Goal: Task Accomplishment & Management: Use online tool/utility

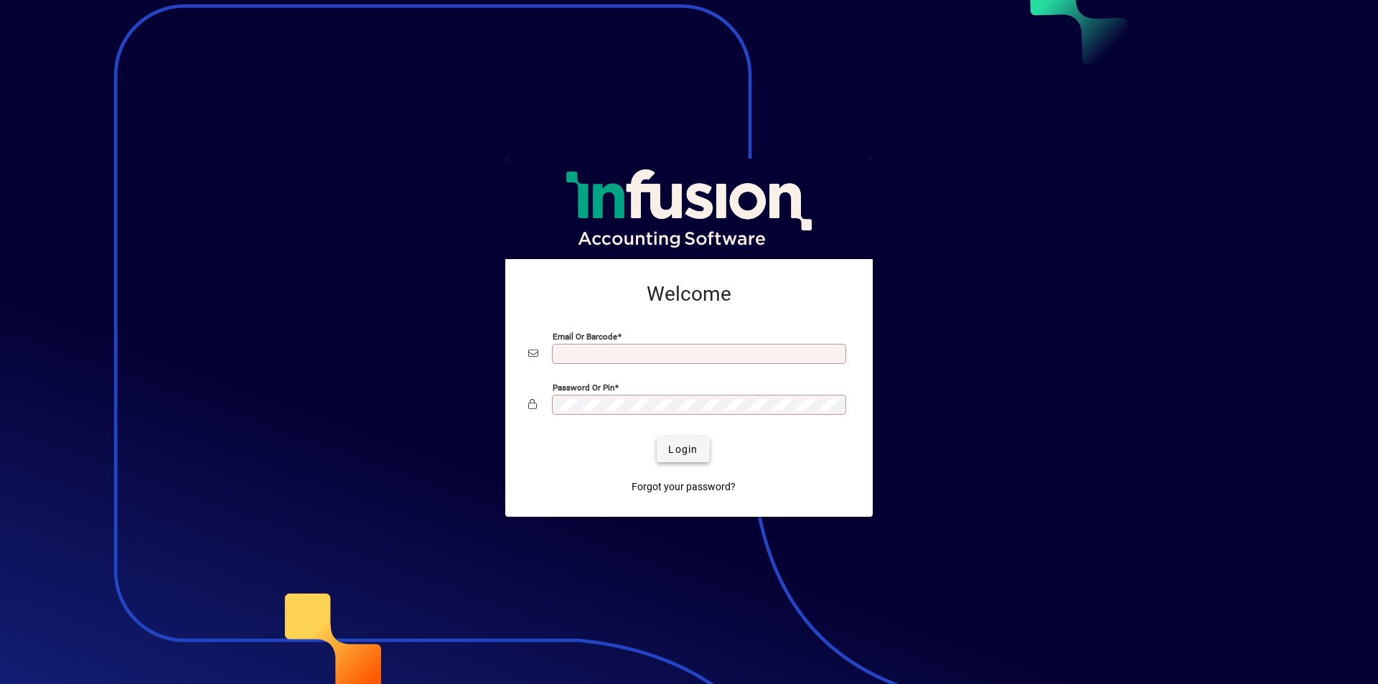
type input "**********"
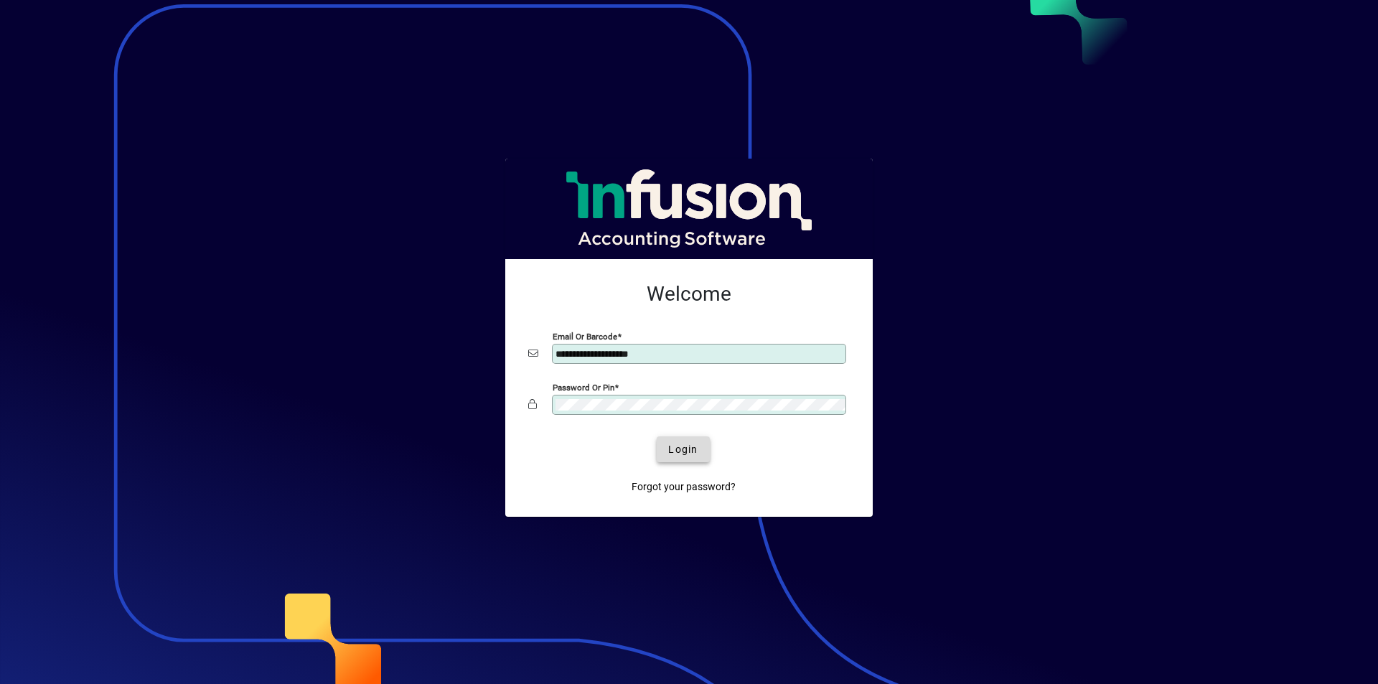
click at [684, 449] on span "Login" at bounding box center [682, 449] width 29 height 15
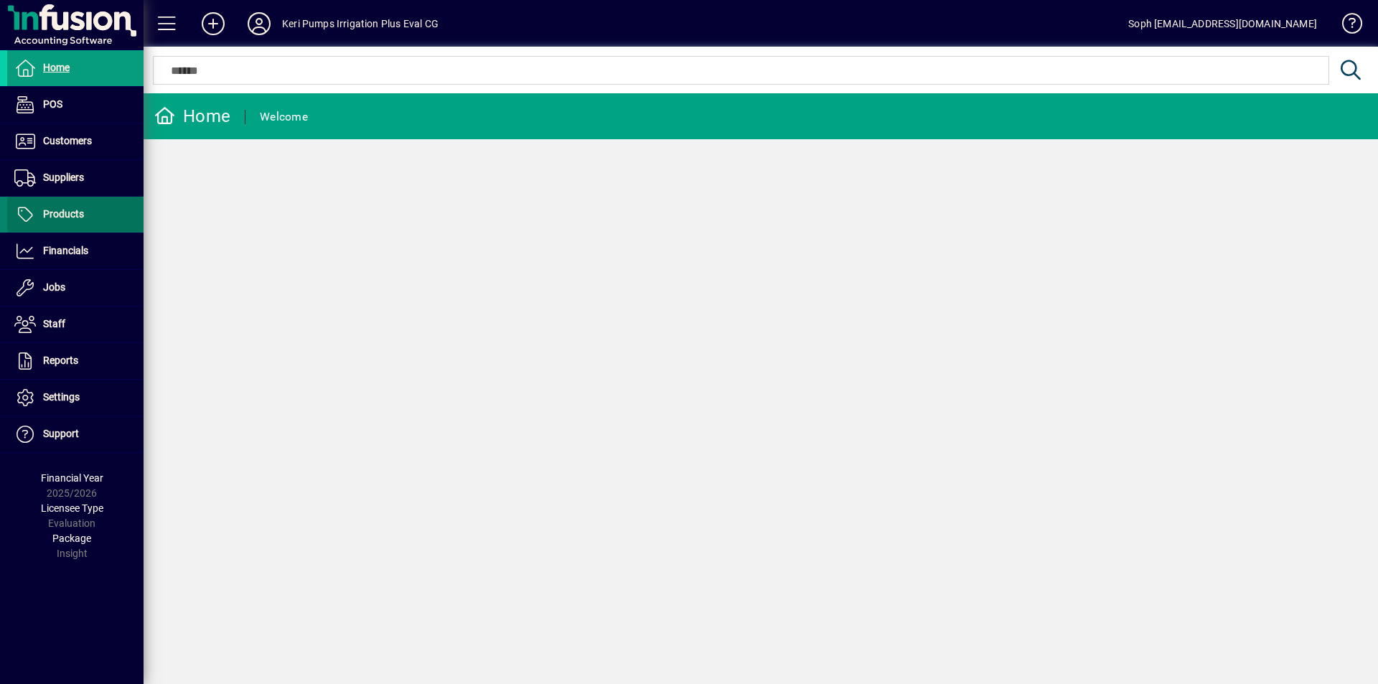
click at [64, 218] on span "Products" at bounding box center [63, 213] width 41 height 11
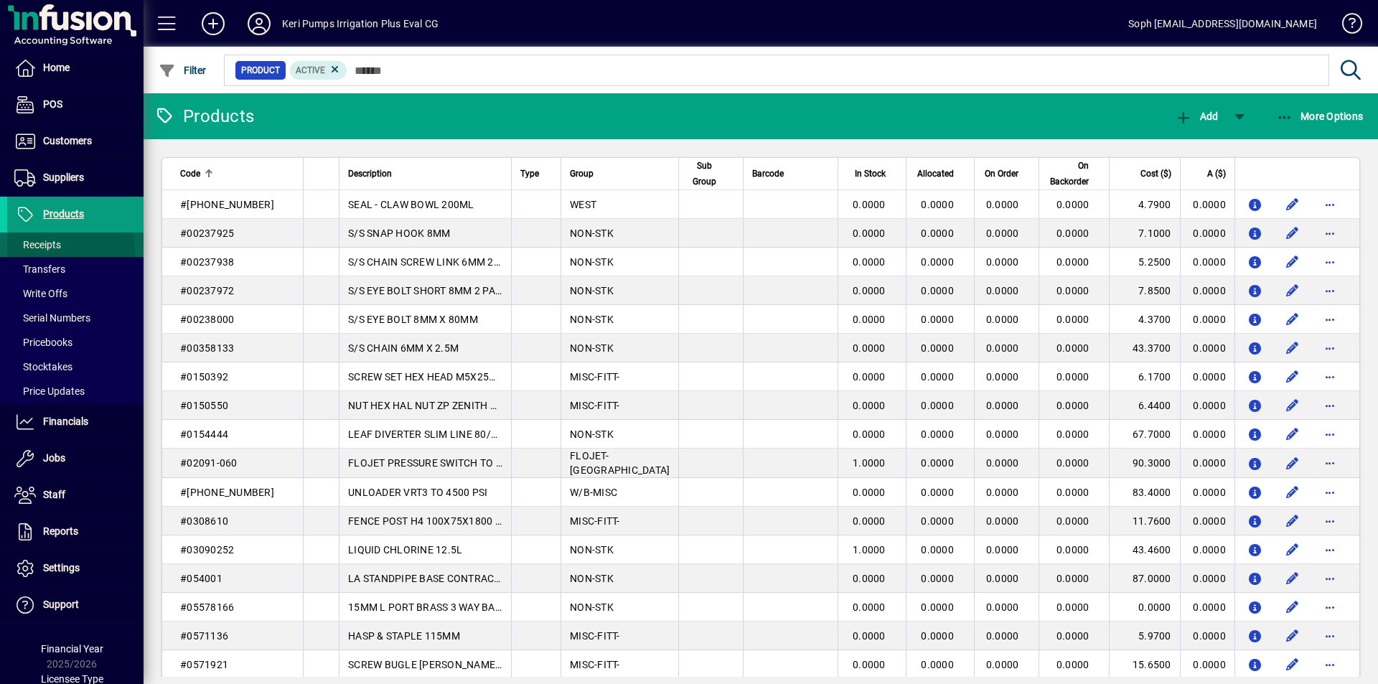
click at [48, 252] on span "Receipts" at bounding box center [34, 245] width 54 height 15
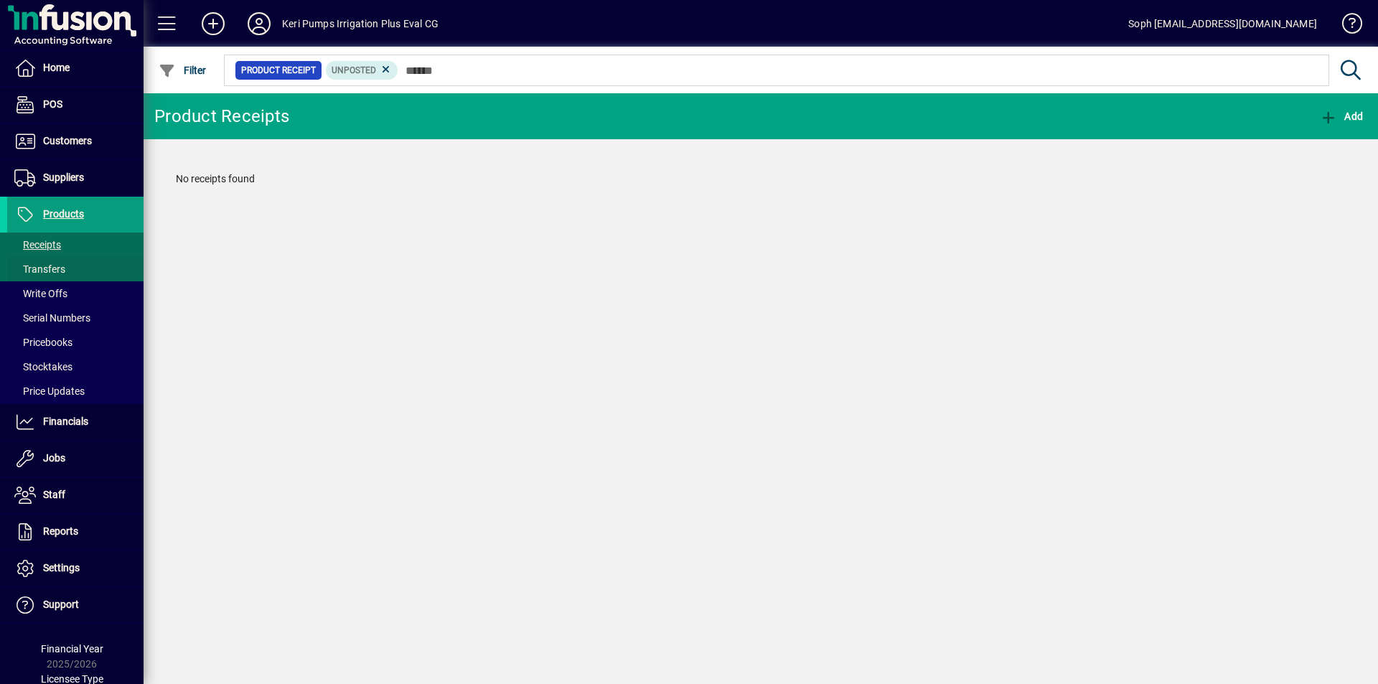
click at [41, 270] on span "Transfers" at bounding box center [39, 268] width 51 height 11
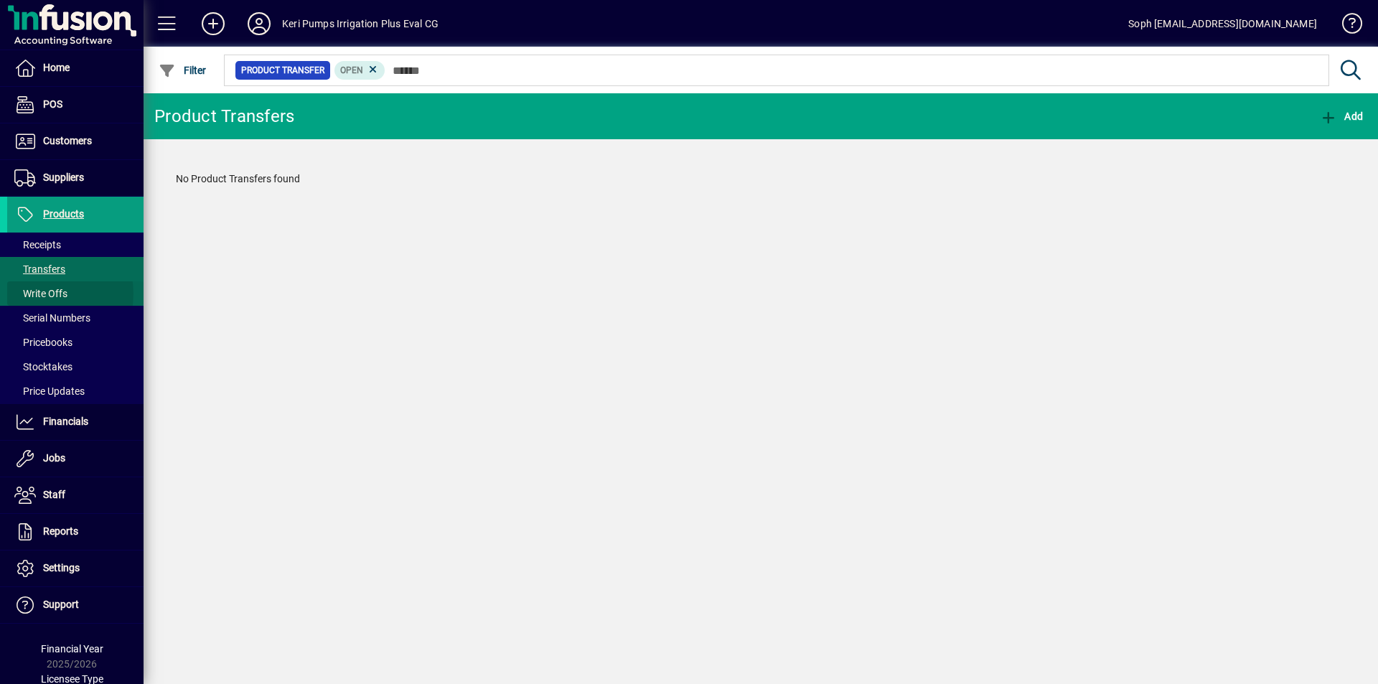
click at [39, 294] on span "Write Offs" at bounding box center [40, 293] width 53 height 11
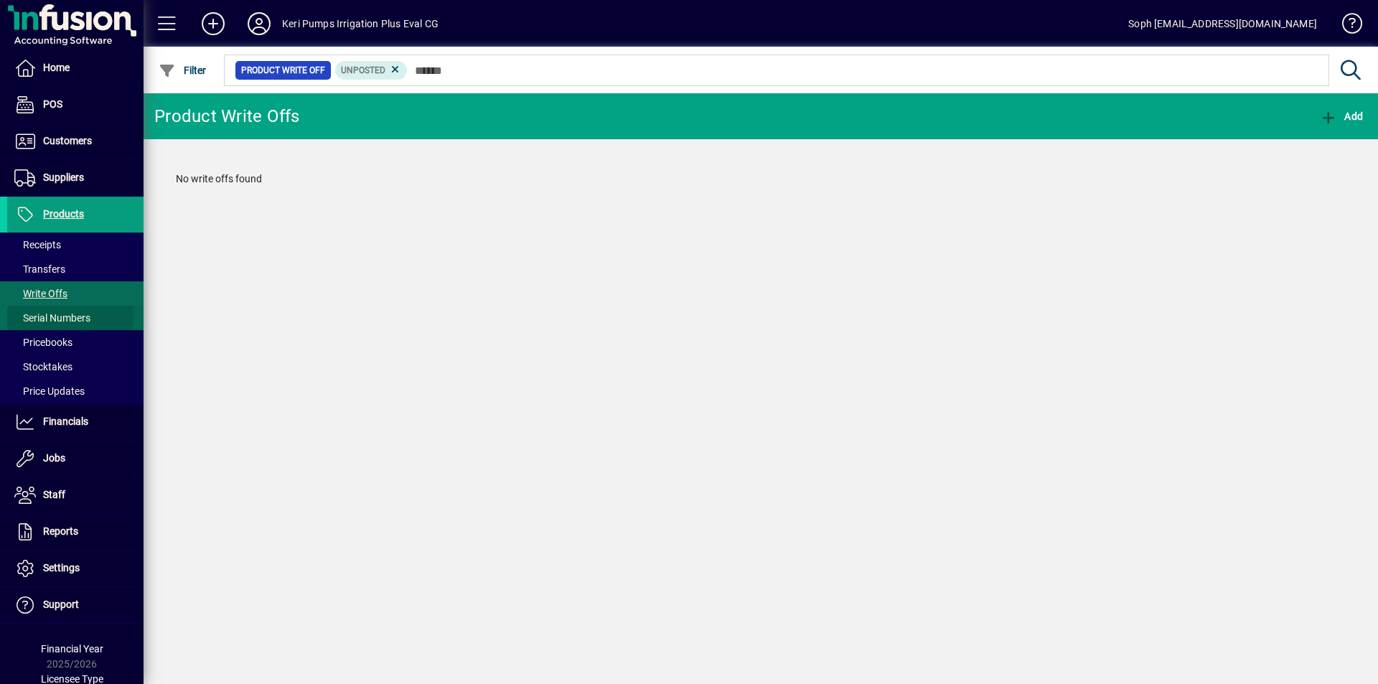
click at [41, 317] on span "Serial Numbers" at bounding box center [52, 317] width 76 height 11
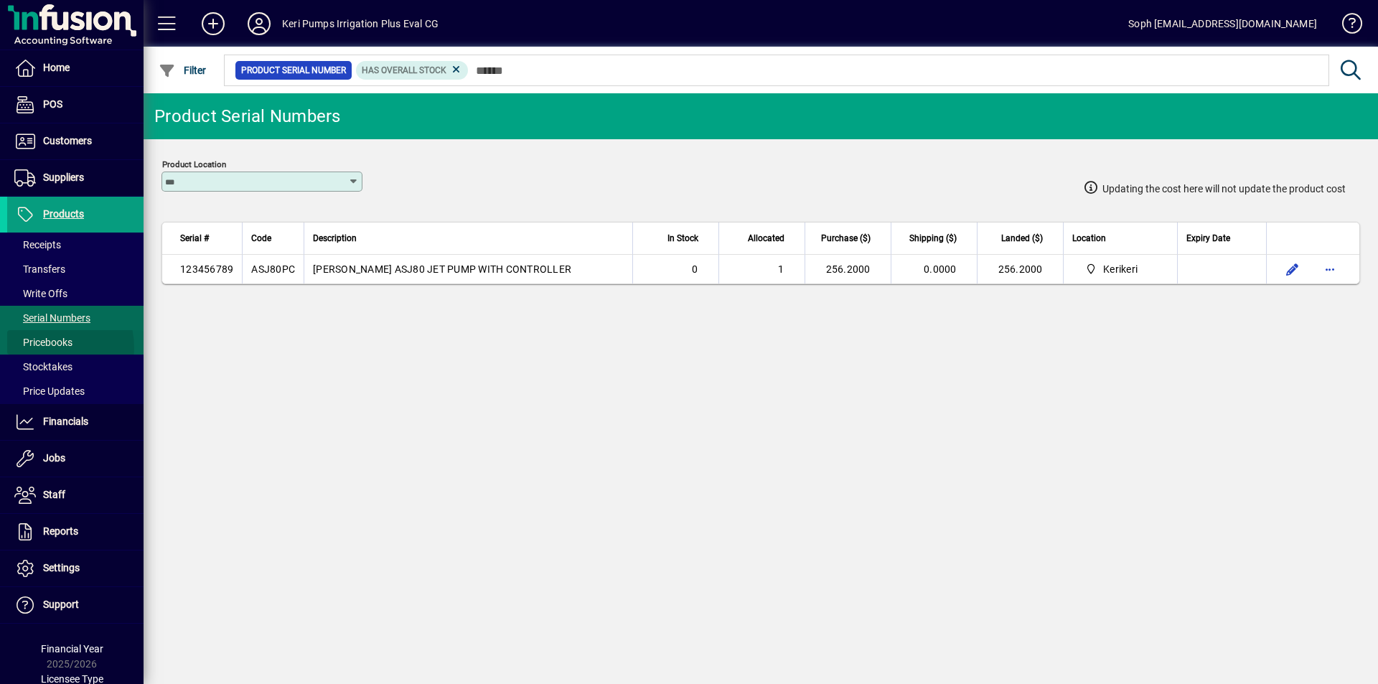
click at [30, 349] on span "Pricebooks" at bounding box center [39, 342] width 65 height 15
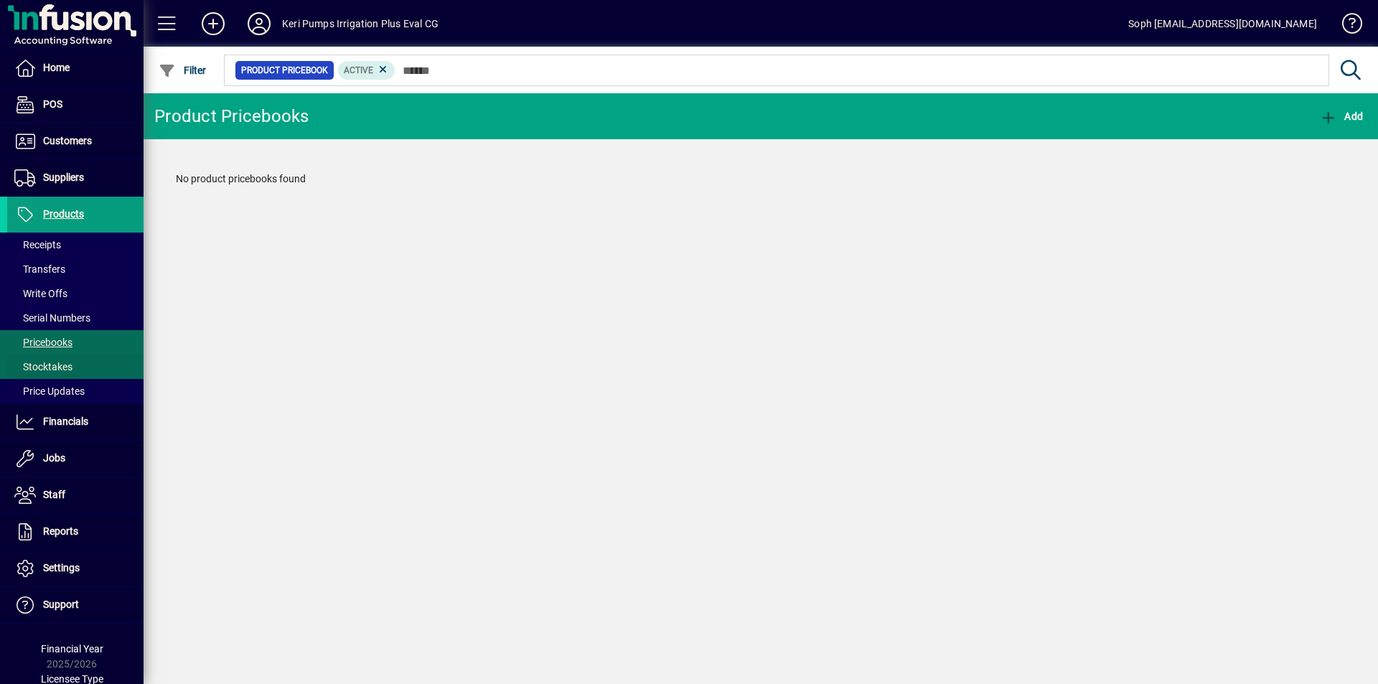
click at [30, 365] on span "Stocktakes" at bounding box center [43, 366] width 58 height 11
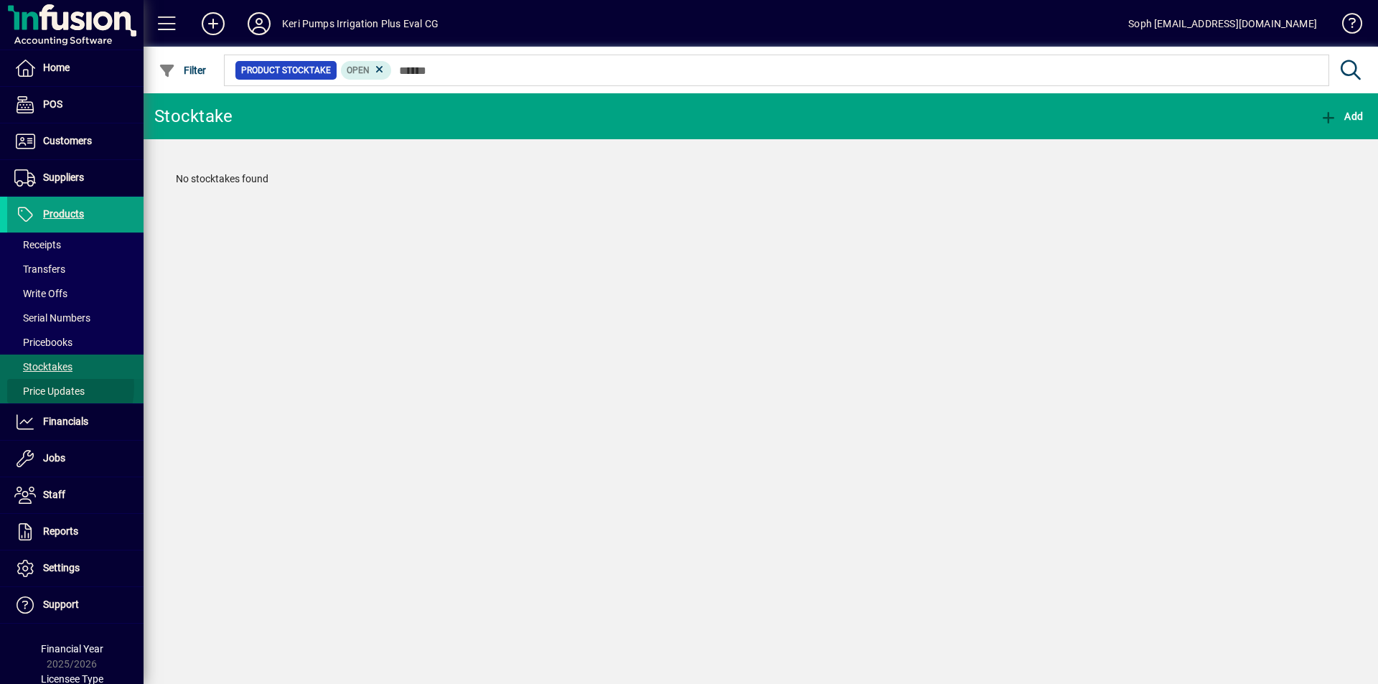
click at [34, 386] on span "Price Updates" at bounding box center [49, 390] width 70 height 11
click at [40, 368] on span "Stocktakes" at bounding box center [43, 366] width 58 height 11
click at [272, 73] on span "Product Stocktake" at bounding box center [286, 70] width 90 height 14
click at [363, 67] on span "Open" at bounding box center [358, 70] width 23 height 10
click at [311, 70] on span "Product Stocktake" at bounding box center [286, 70] width 90 height 14
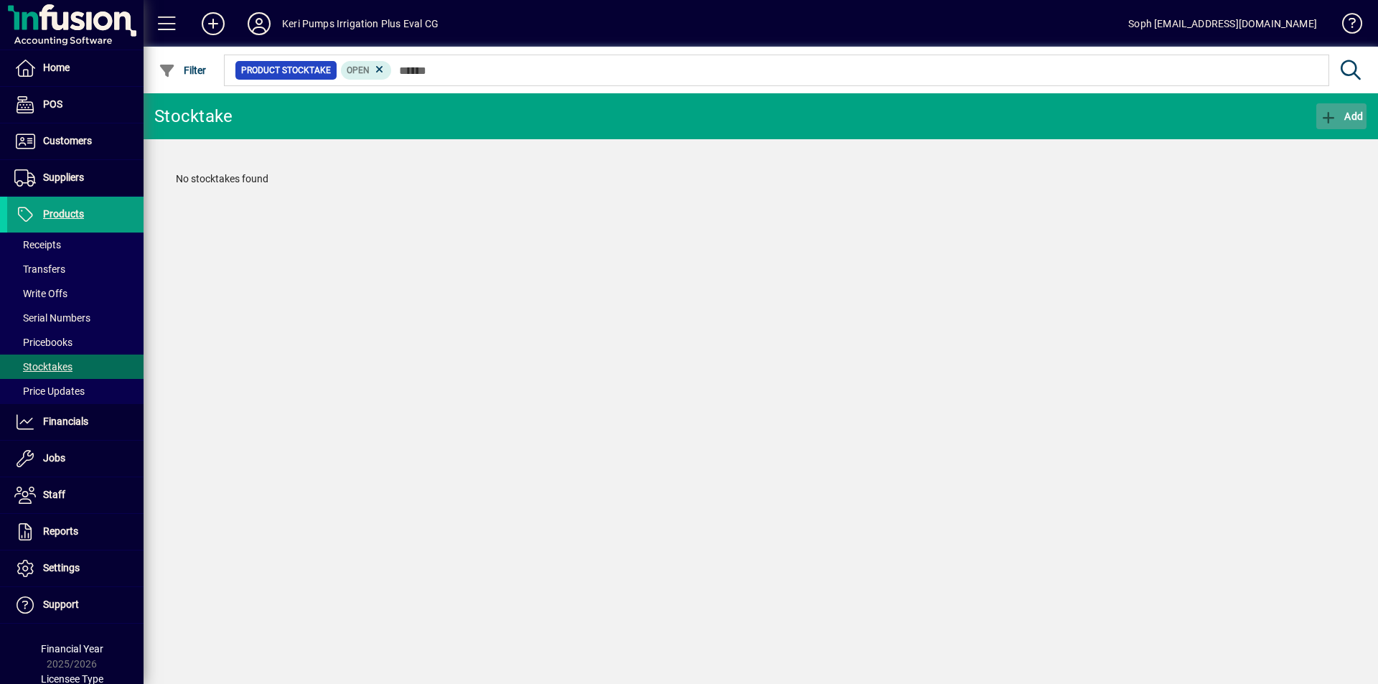
click at [1354, 117] on span "Add" at bounding box center [1341, 116] width 43 height 11
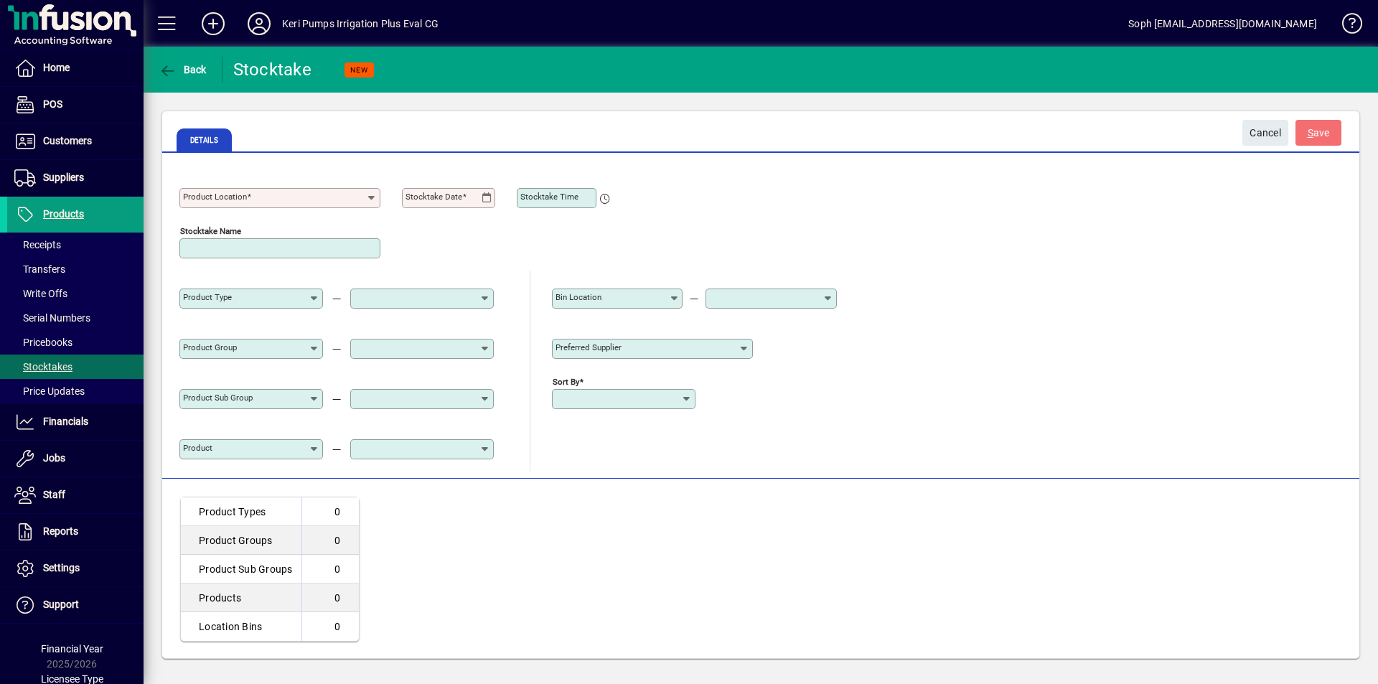
type input "**********"
click at [1273, 134] on span "Cancel" at bounding box center [1266, 133] width 32 height 24
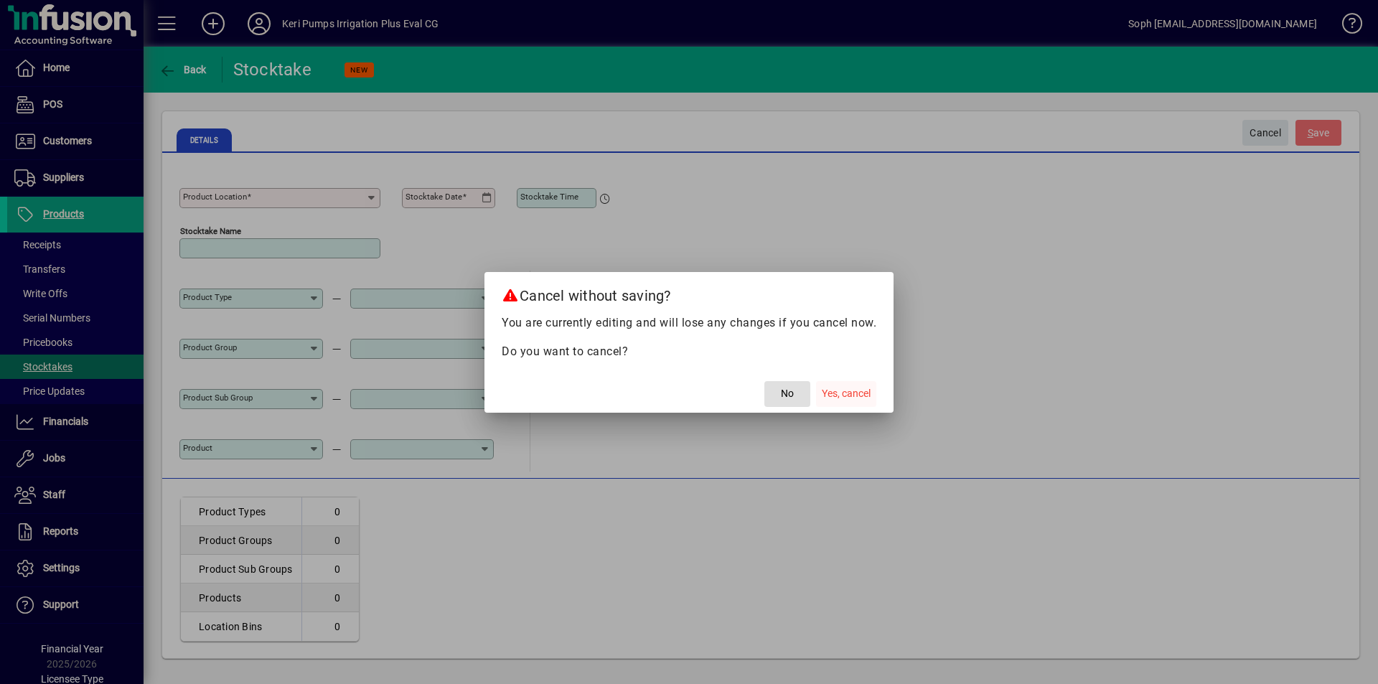
click at [834, 390] on span "Yes, cancel" at bounding box center [846, 393] width 49 height 15
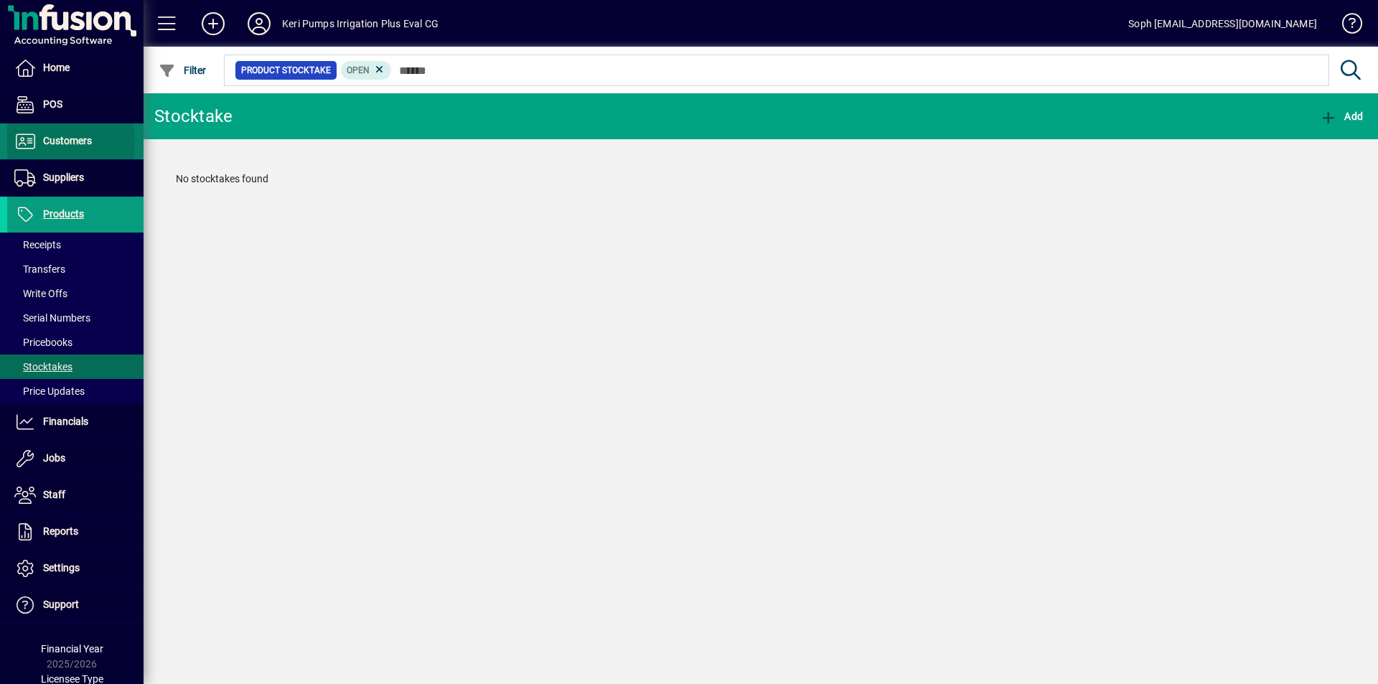
click at [56, 143] on span "Customers" at bounding box center [67, 140] width 49 height 11
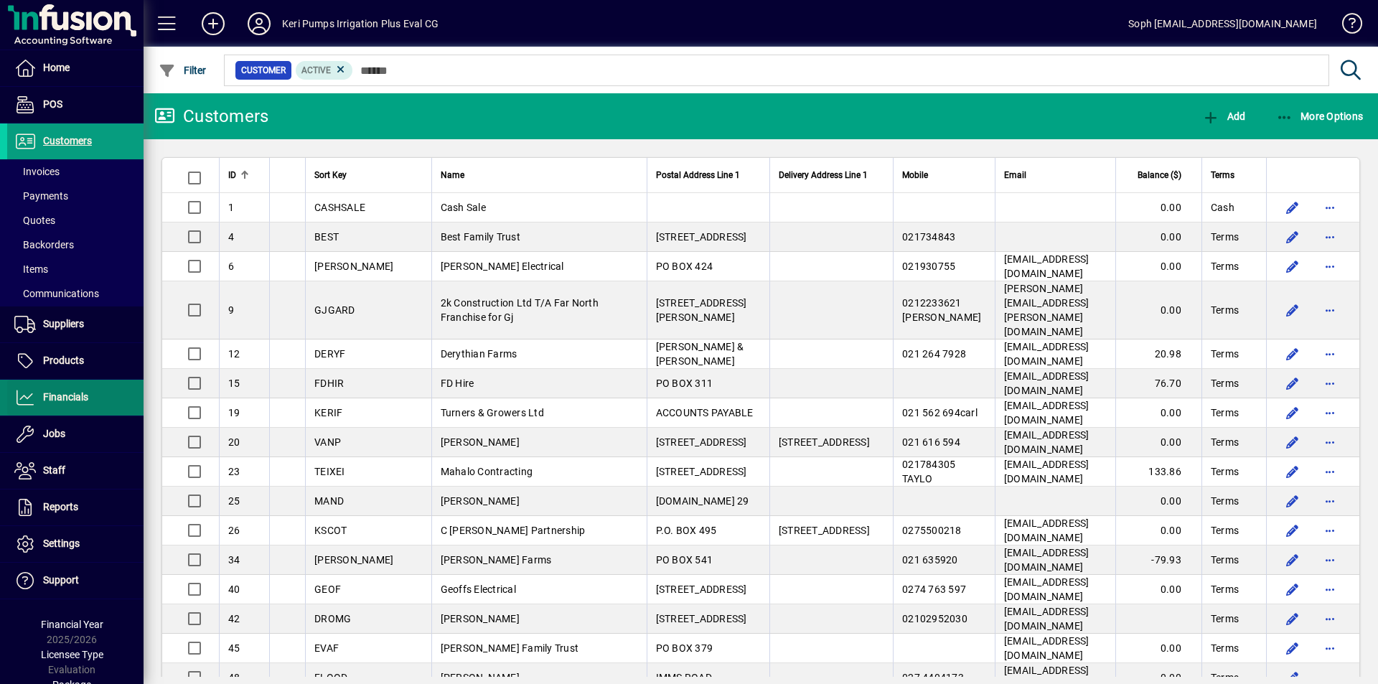
click at [37, 388] on span at bounding box center [75, 397] width 136 height 34
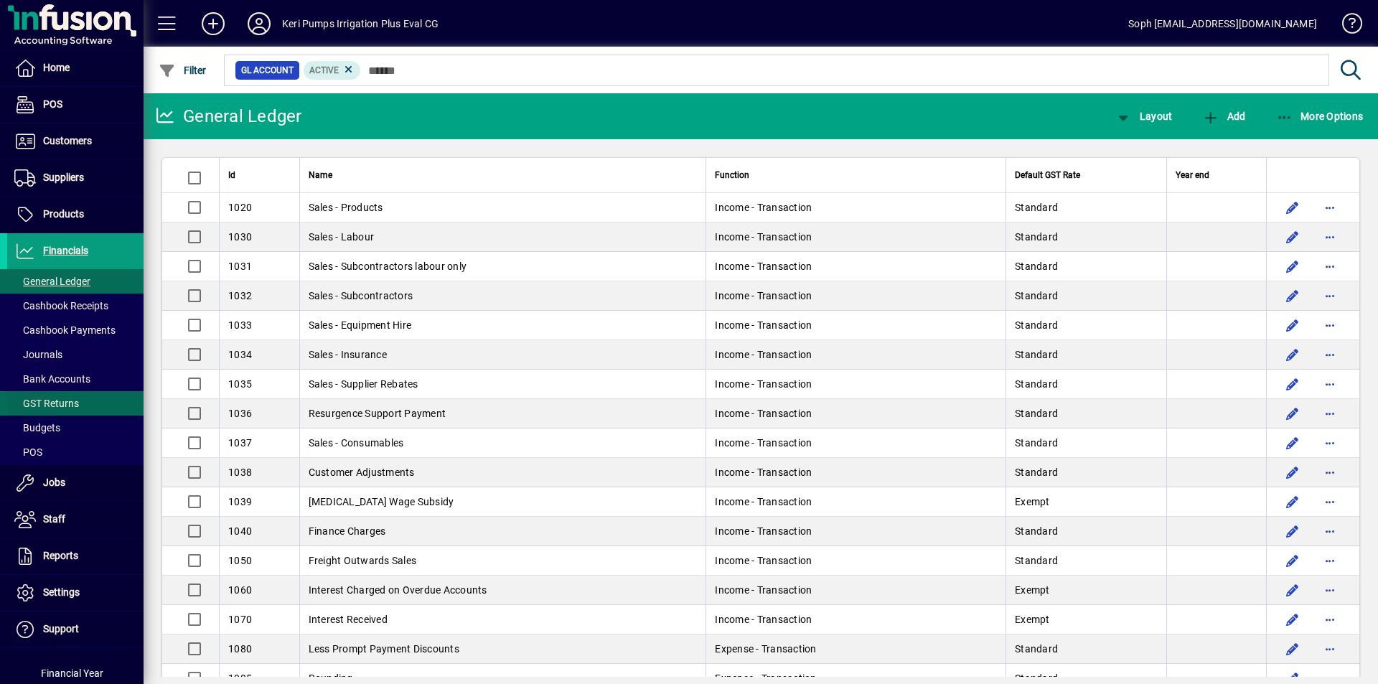
click at [42, 401] on span "GST Returns" at bounding box center [46, 403] width 65 height 11
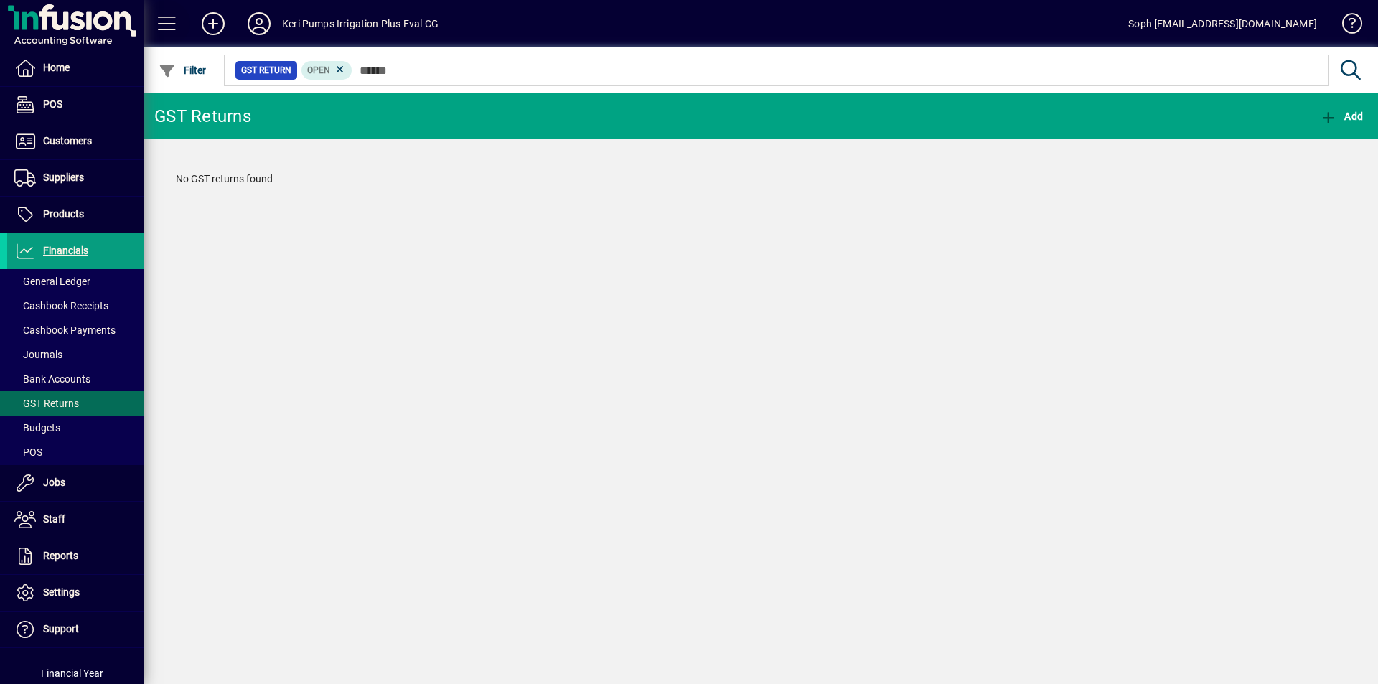
click at [159, 24] on span at bounding box center [167, 23] width 34 height 34
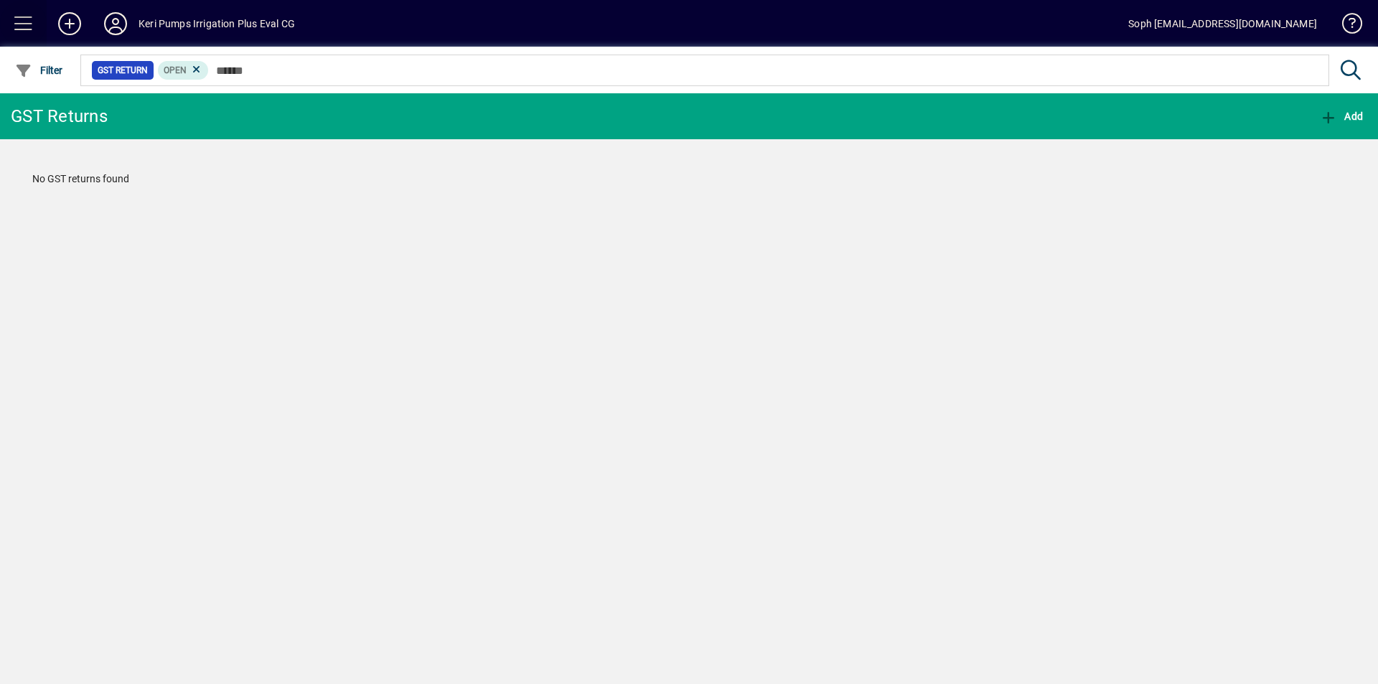
click at [18, 17] on span at bounding box center [23, 23] width 34 height 34
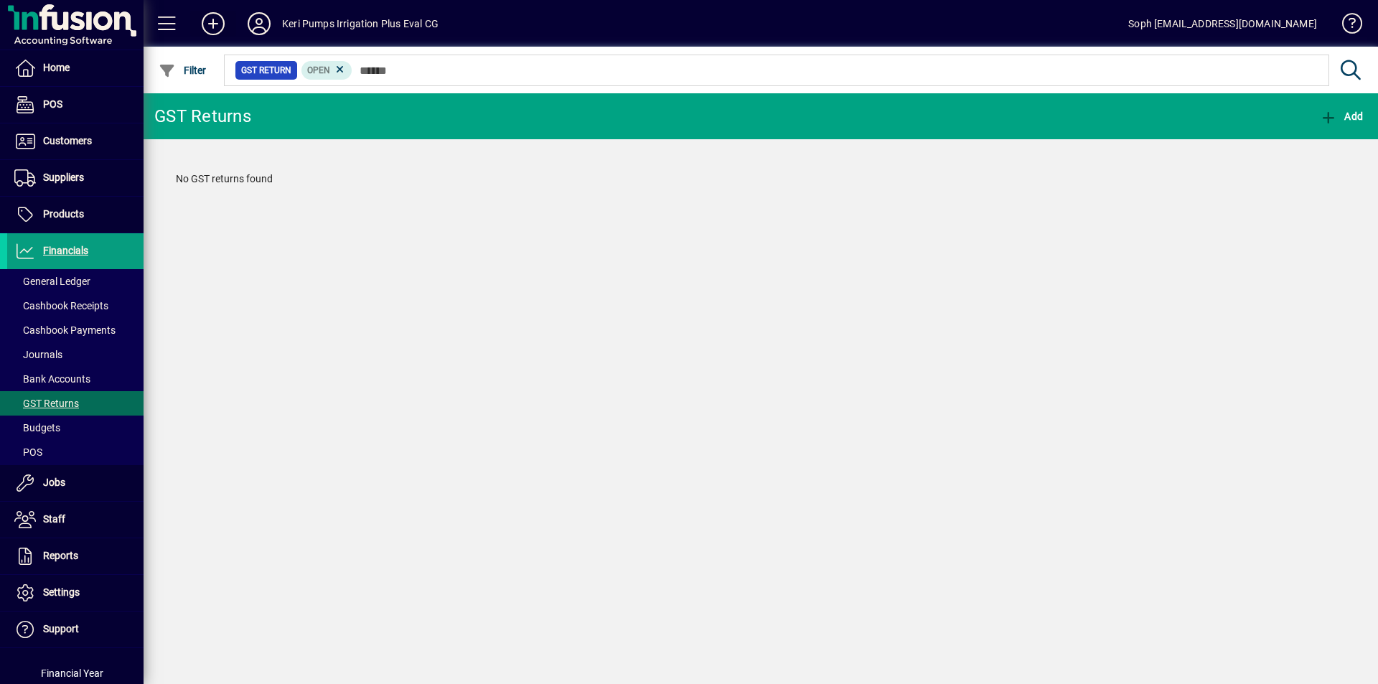
click at [210, 17] on icon at bounding box center [213, 23] width 29 height 23
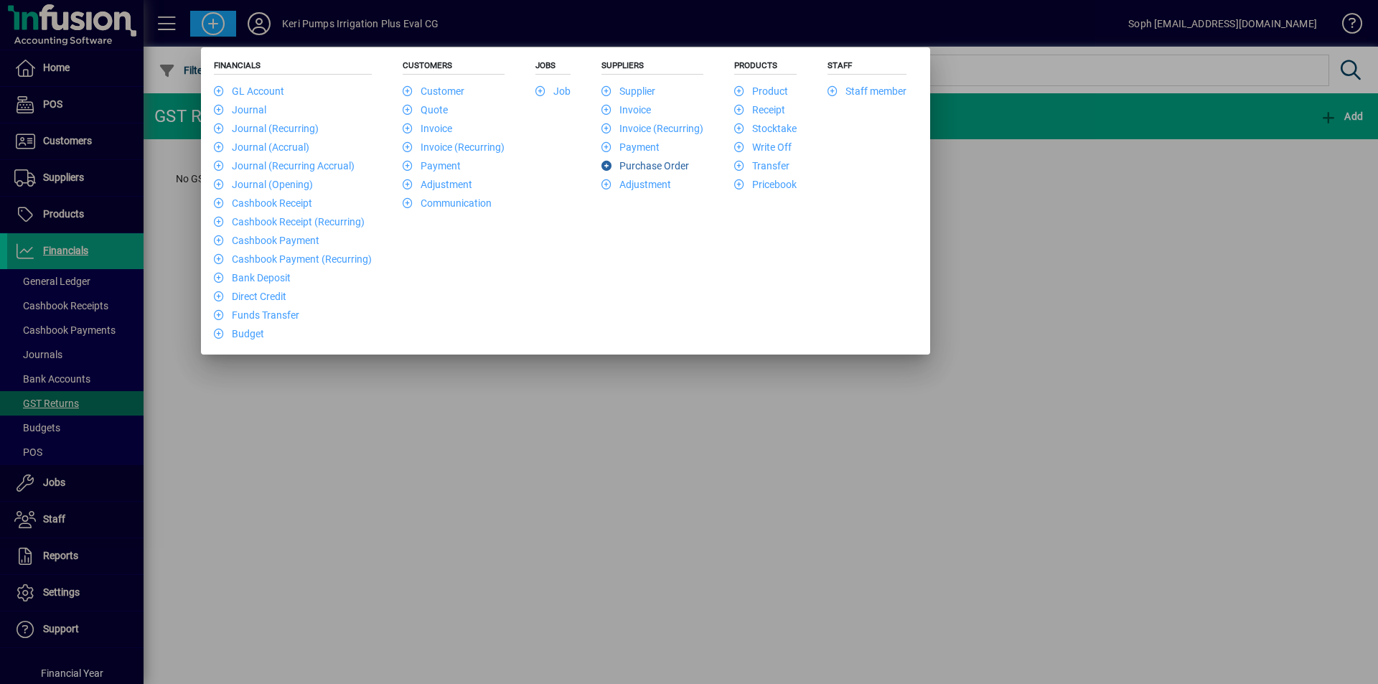
click at [622, 162] on link "Purchase Order" at bounding box center [646, 165] width 88 height 11
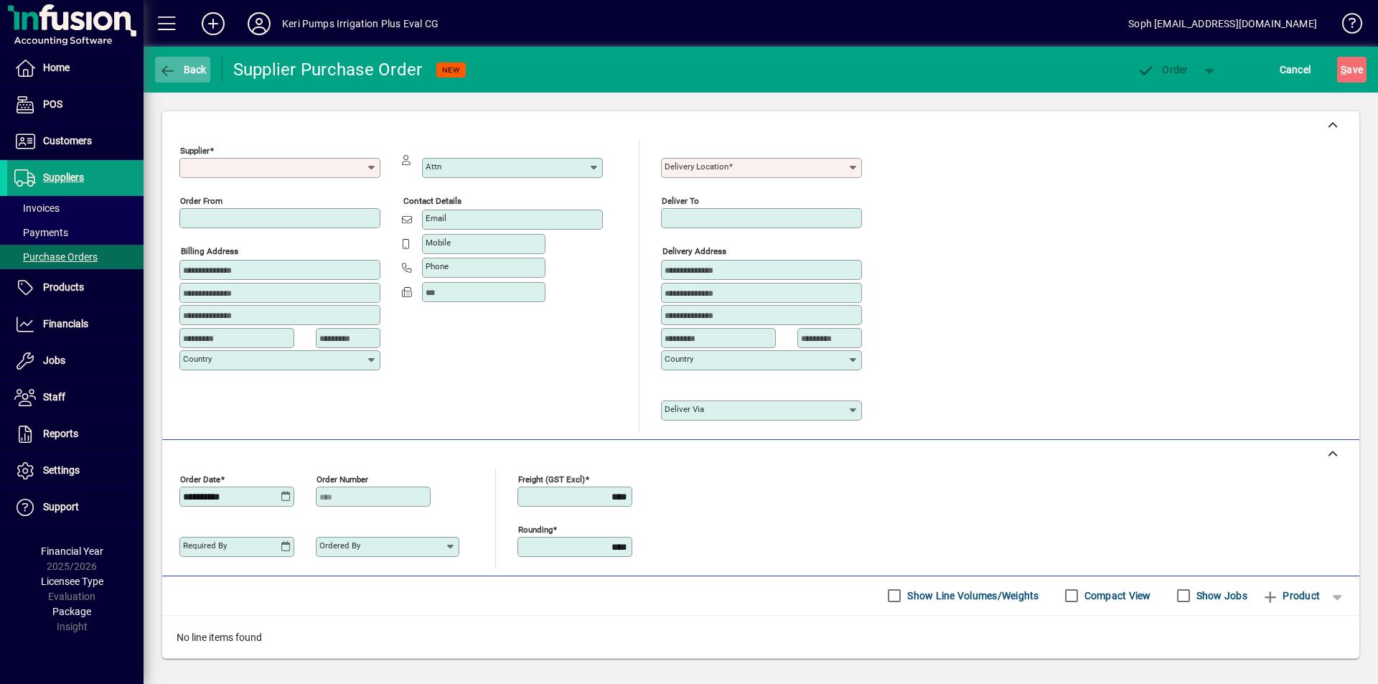
click at [203, 68] on span "Back" at bounding box center [183, 69] width 48 height 11
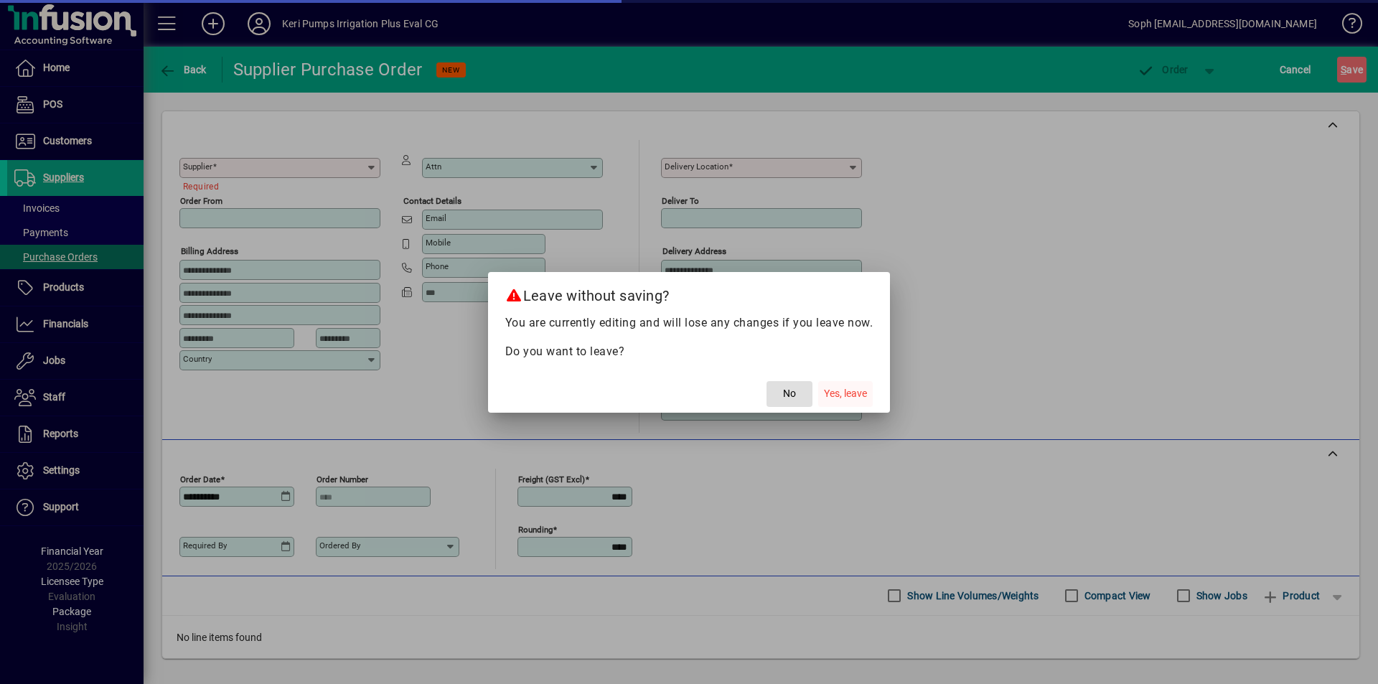
click at [836, 387] on span "Yes, leave" at bounding box center [845, 393] width 43 height 15
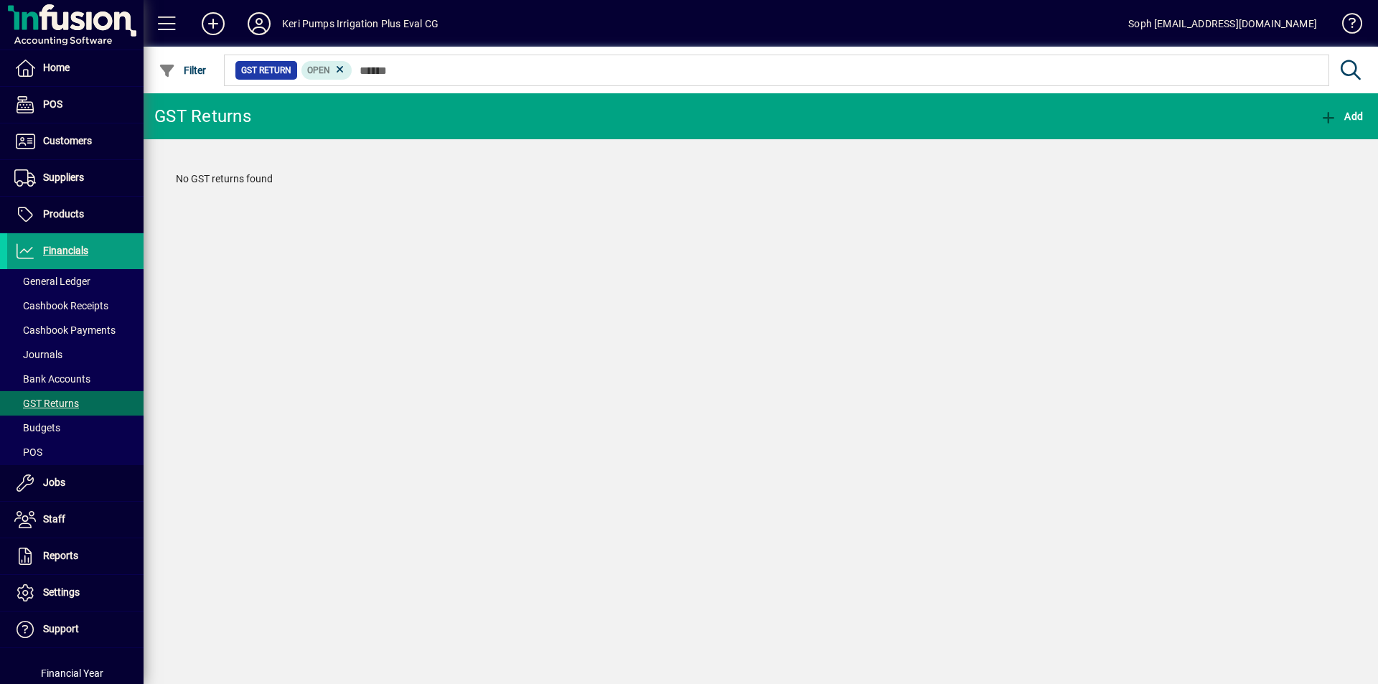
click at [247, 73] on span "GST Return" at bounding box center [266, 70] width 50 height 14
click at [253, 73] on span "GST Return" at bounding box center [266, 70] width 50 height 14
click at [1329, 114] on icon "button" at bounding box center [1329, 118] width 18 height 14
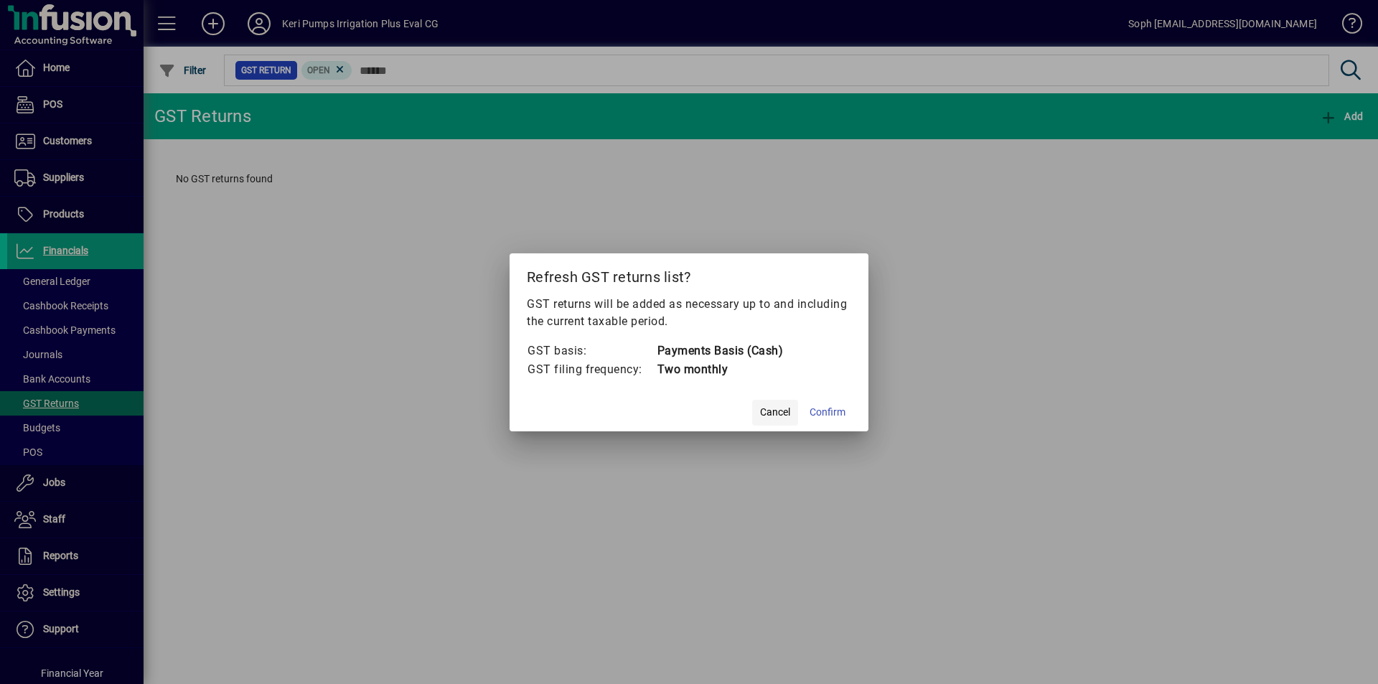
click at [776, 411] on span "Cancel" at bounding box center [775, 412] width 30 height 15
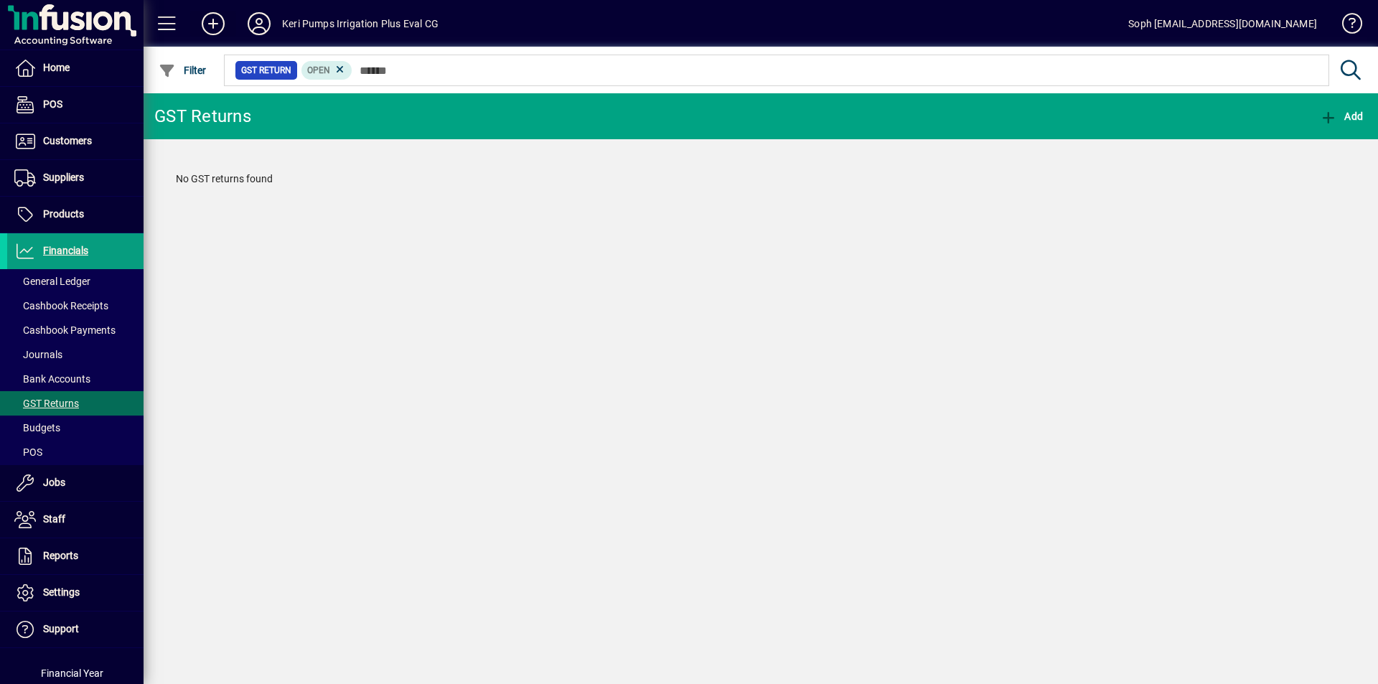
click at [219, 23] on icon at bounding box center [213, 23] width 29 height 23
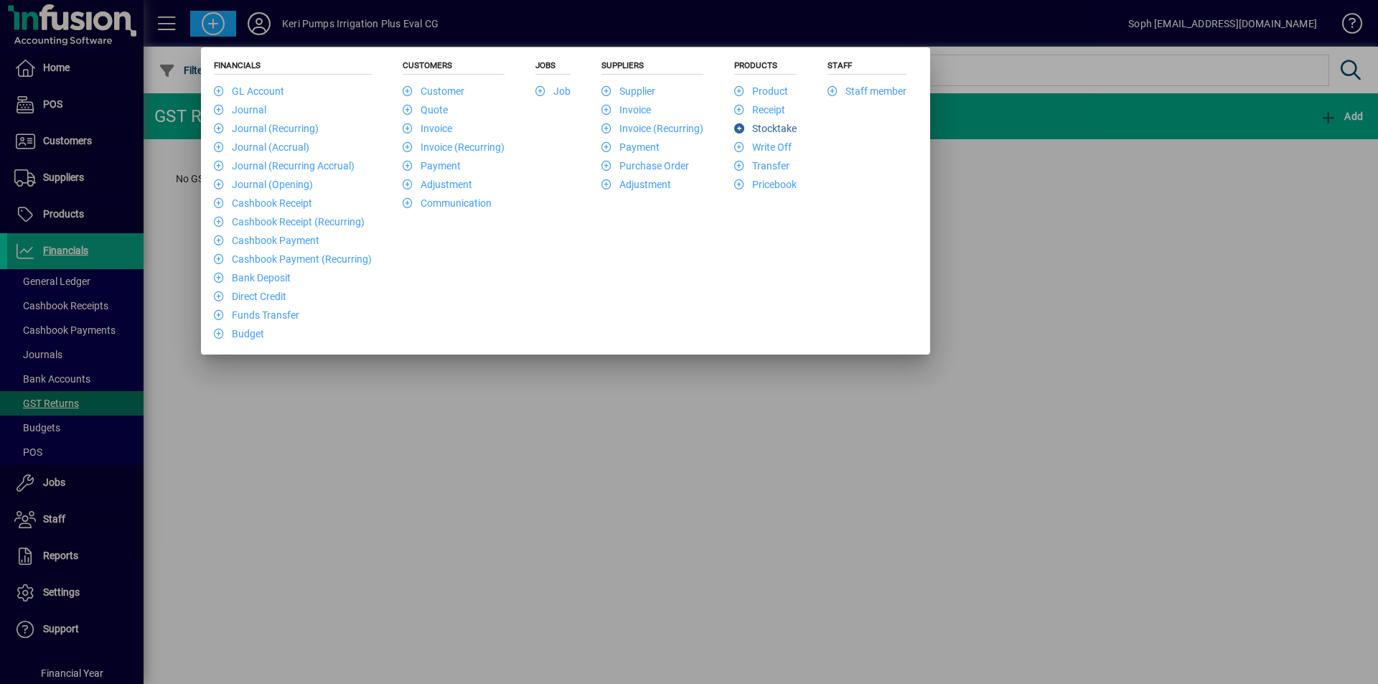
click at [780, 131] on link "Stocktake" at bounding box center [765, 128] width 62 height 11
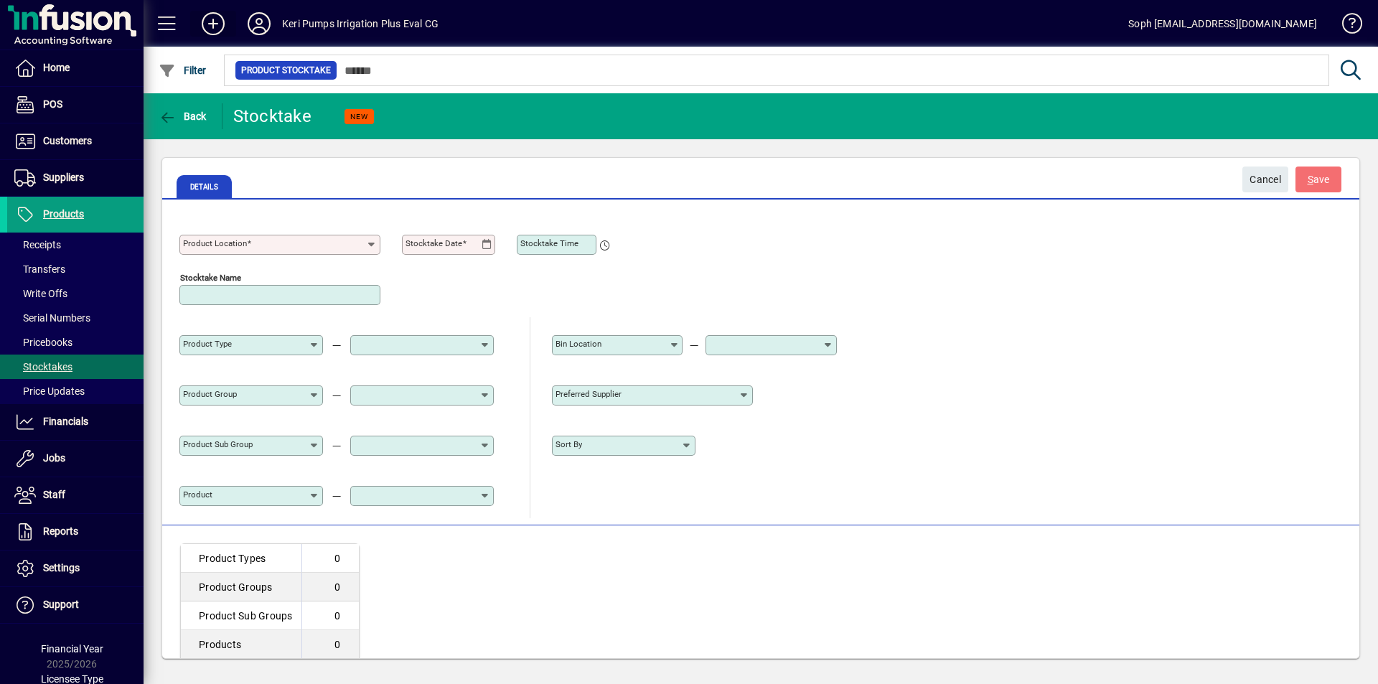
type input "**********"
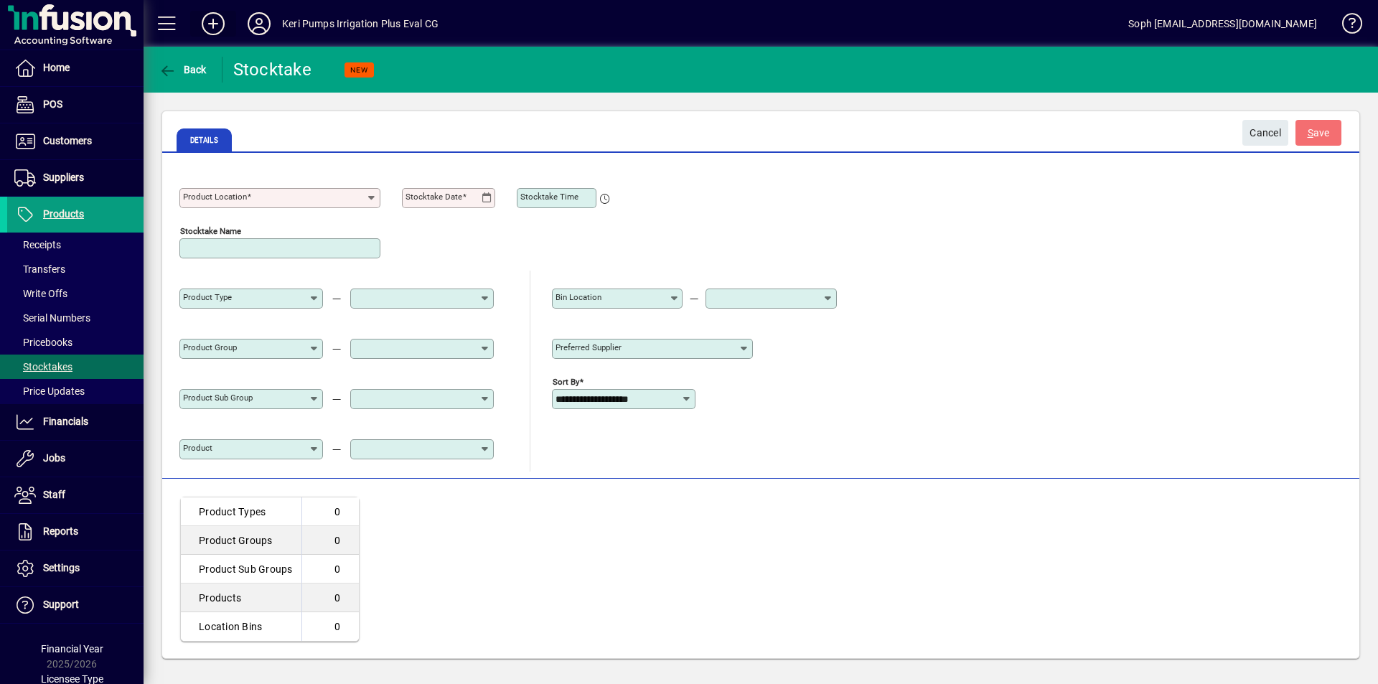
click at [286, 201] on input "Product Location" at bounding box center [274, 197] width 183 height 11
click at [208, 251] on div "Kerikeri" at bounding box center [209, 255] width 36 height 15
type input "********"
click at [421, 197] on mat-label "Stocktake Date" at bounding box center [434, 197] width 57 height 10
click at [421, 197] on input "Stocktake Date" at bounding box center [444, 197] width 76 height 11
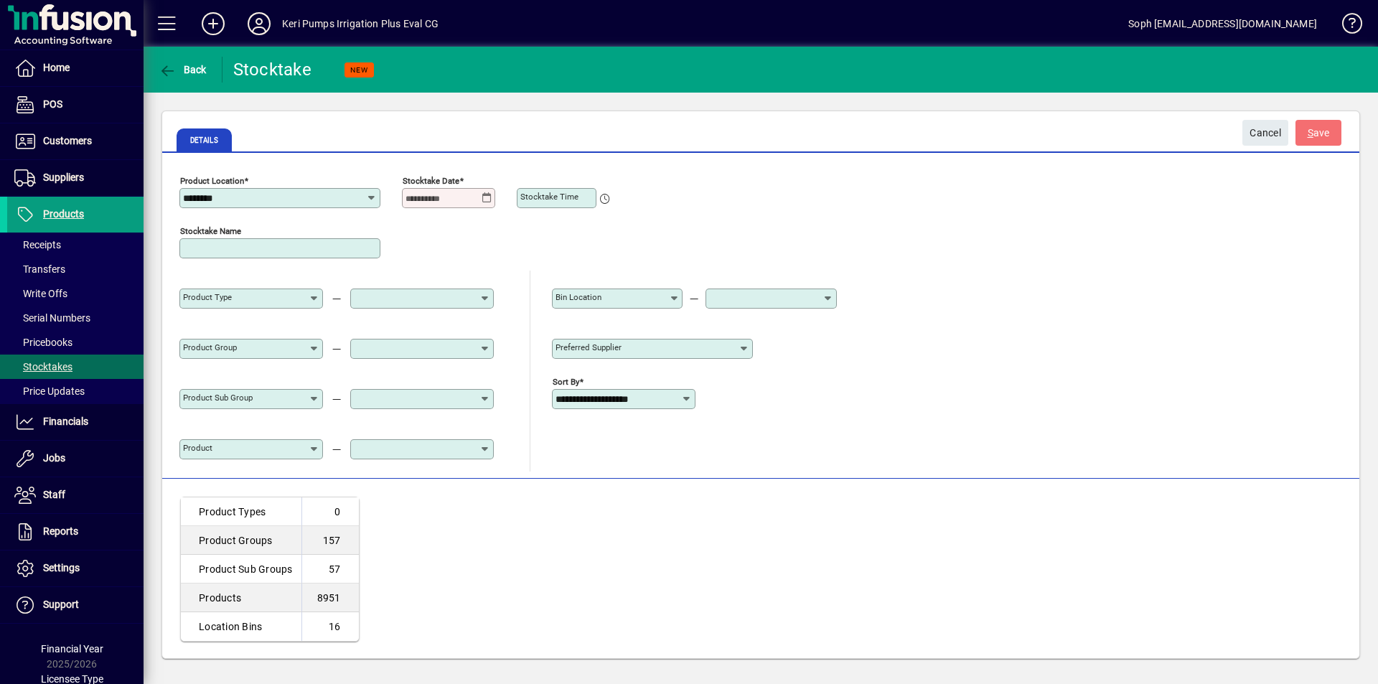
scroll to position [1, 0]
click at [482, 195] on icon at bounding box center [487, 196] width 11 height 11
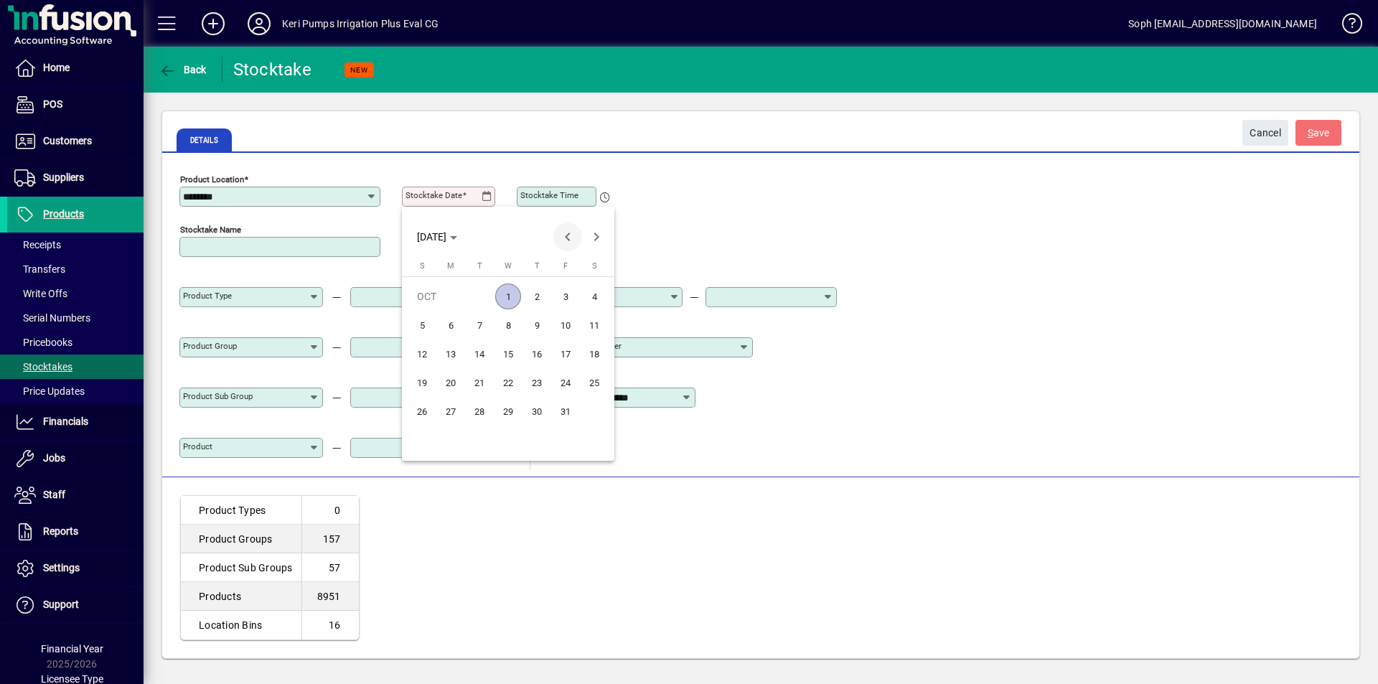
click at [566, 242] on span "Previous month" at bounding box center [567, 237] width 29 height 29
click at [486, 441] on span "30" at bounding box center [480, 440] width 26 height 26
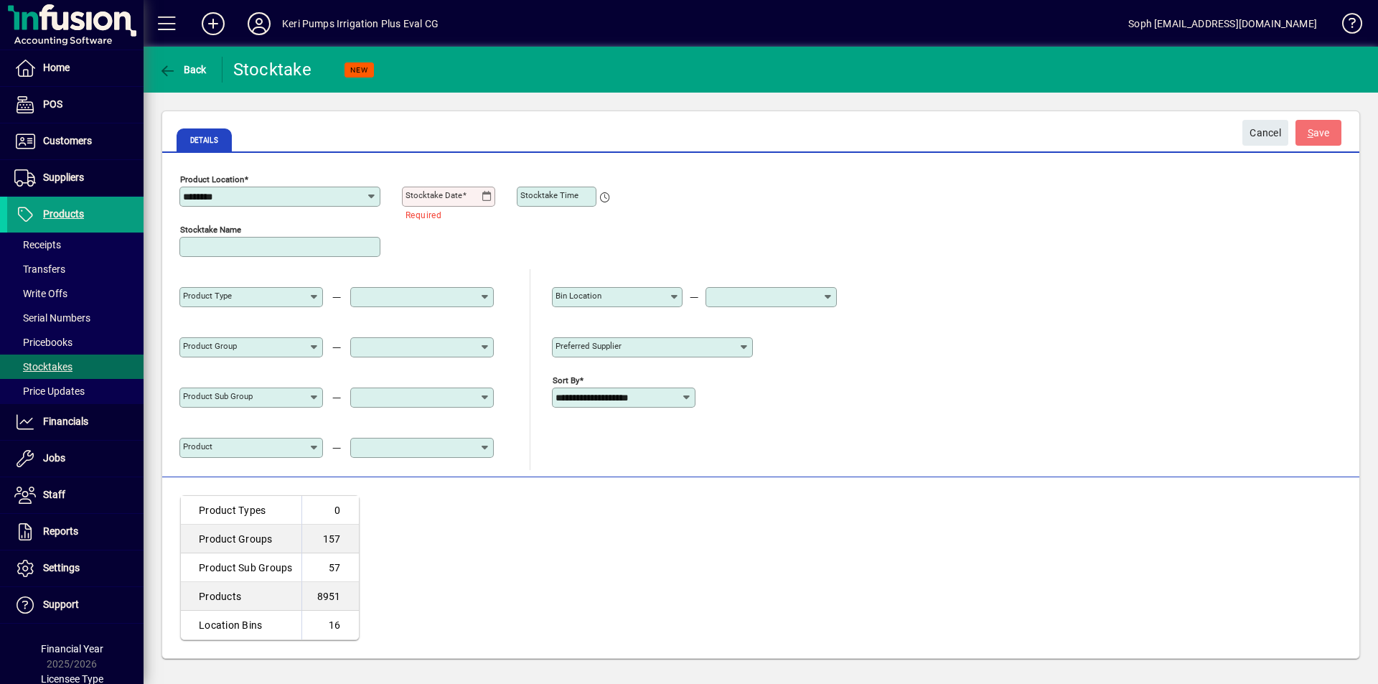
type input "**********"
click at [570, 197] on mat-label "Stocktake Time" at bounding box center [549, 195] width 58 height 10
click at [570, 197] on input "Stocktake Time" at bounding box center [557, 196] width 75 height 11
click at [604, 194] on icon at bounding box center [604, 190] width 14 height 24
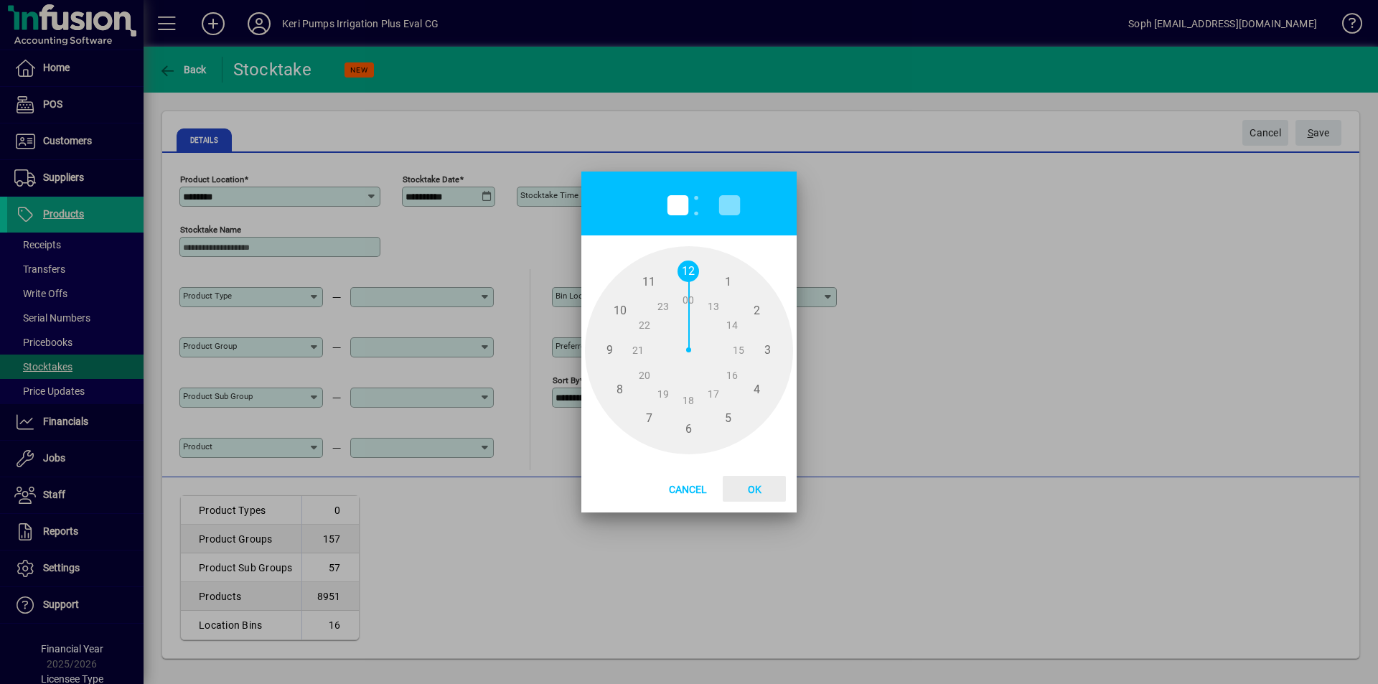
click at [751, 485] on span "Ok" at bounding box center [754, 489] width 37 height 11
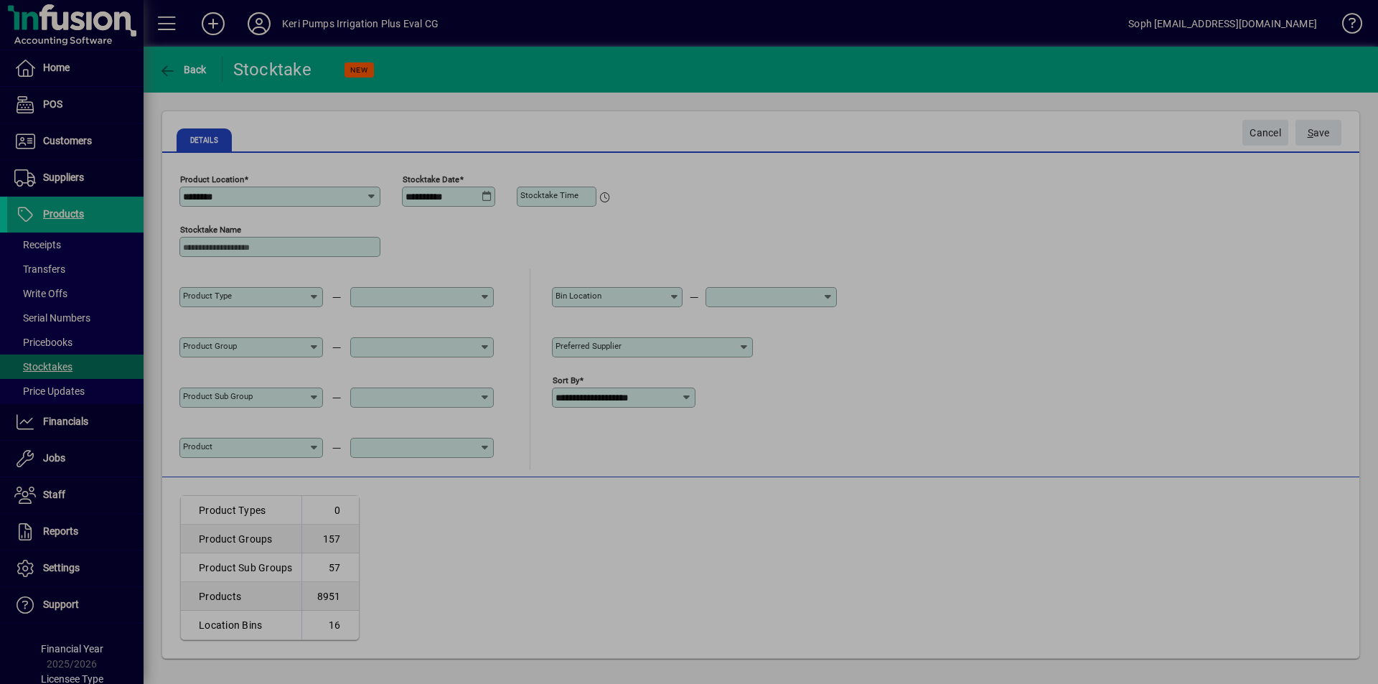
type input "*****"
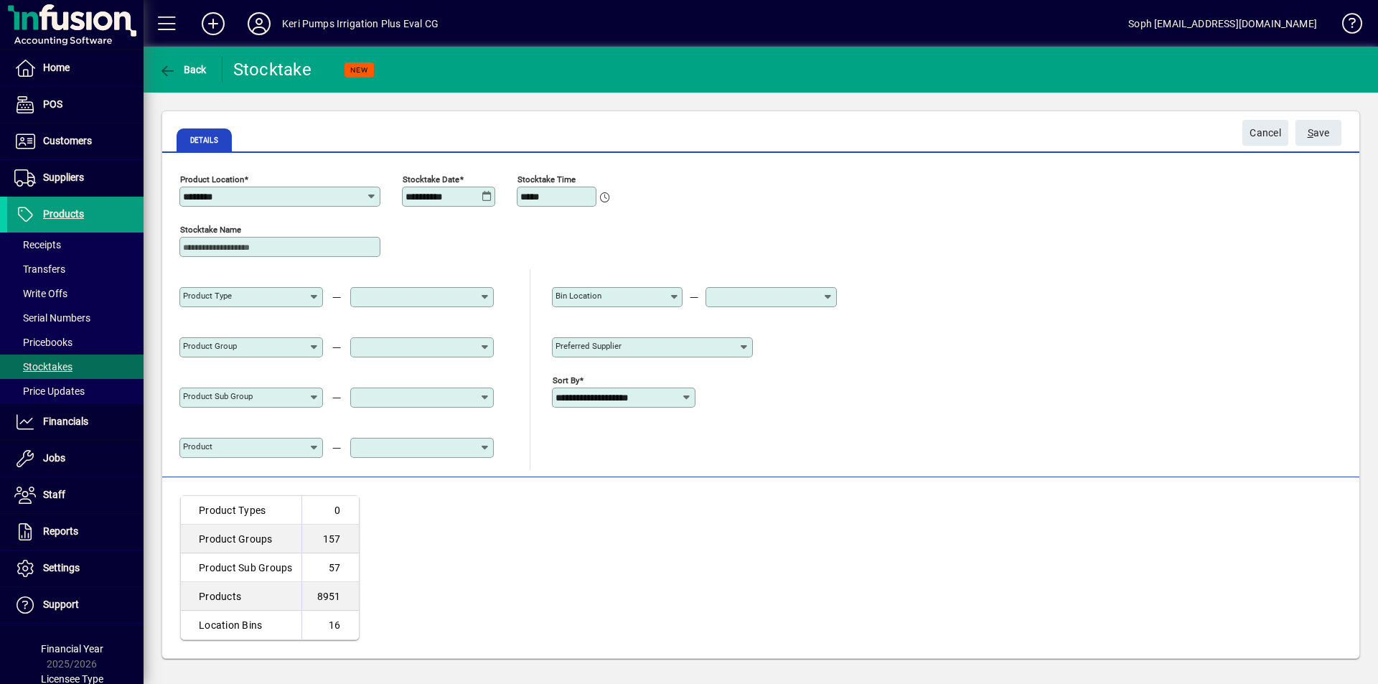
click at [688, 402] on icon at bounding box center [686, 397] width 11 height 11
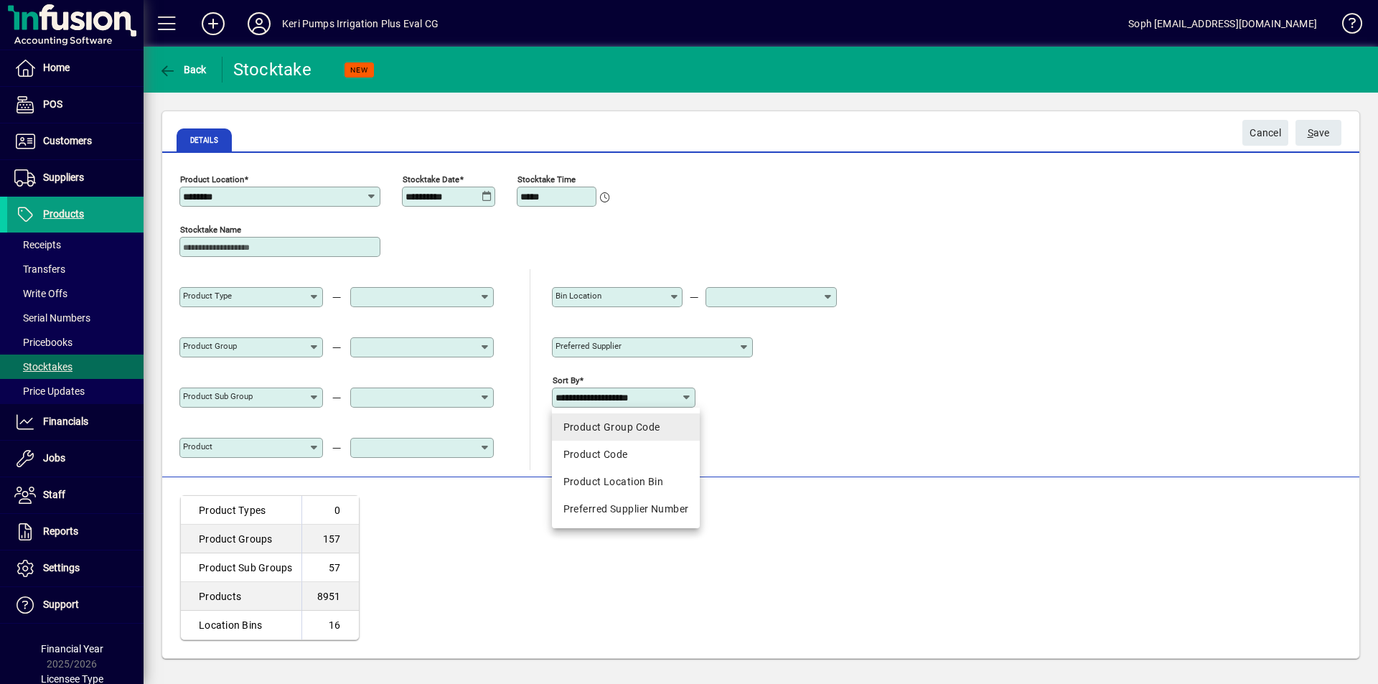
click at [652, 423] on div "Product Group Code" at bounding box center [626, 427] width 126 height 15
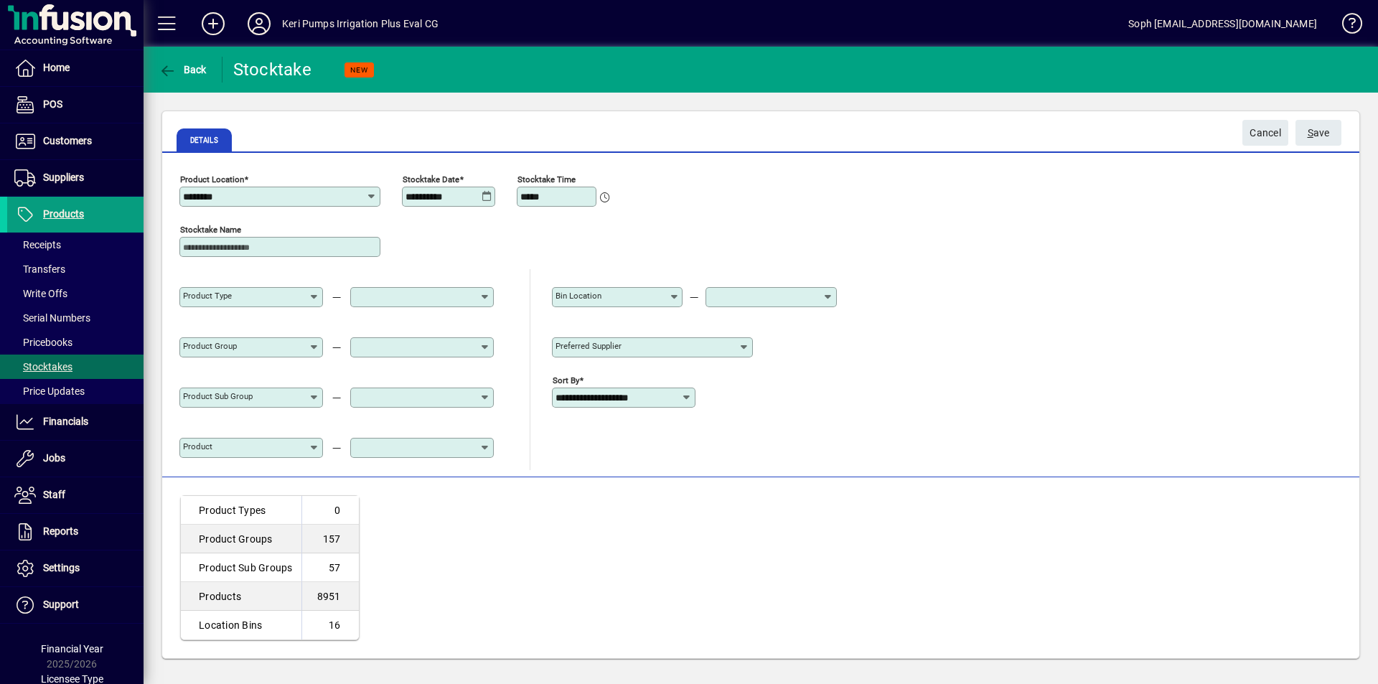
type input "**********"
click at [1322, 125] on span "S ave" at bounding box center [1319, 133] width 22 height 24
type input "**********"
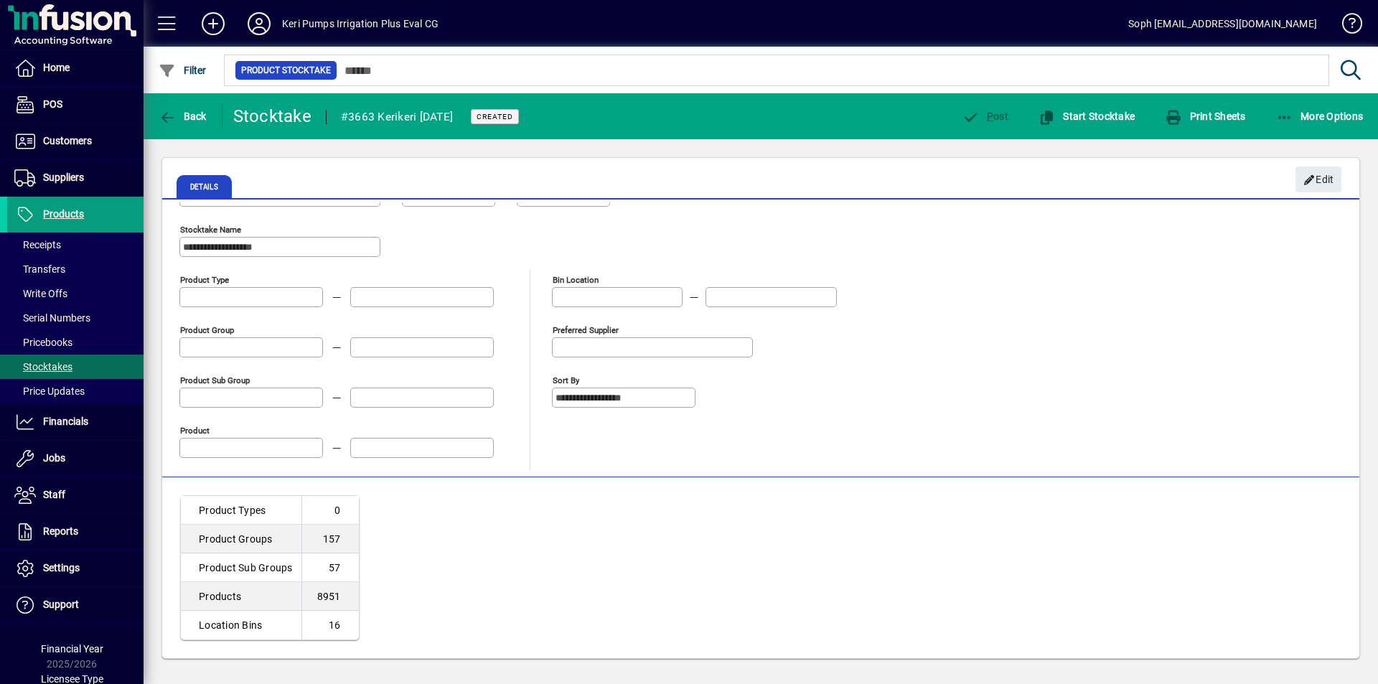
scroll to position [0, 0]
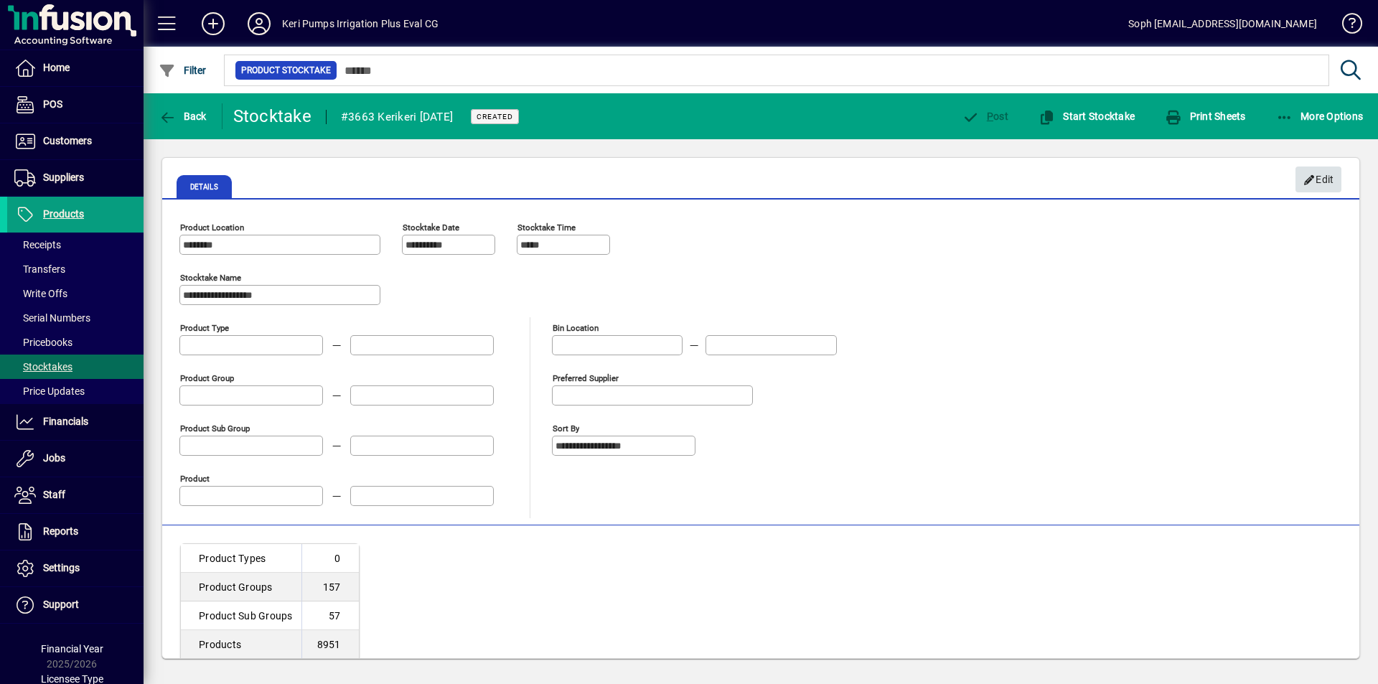
click at [1324, 174] on span "Edit" at bounding box center [1319, 180] width 31 height 24
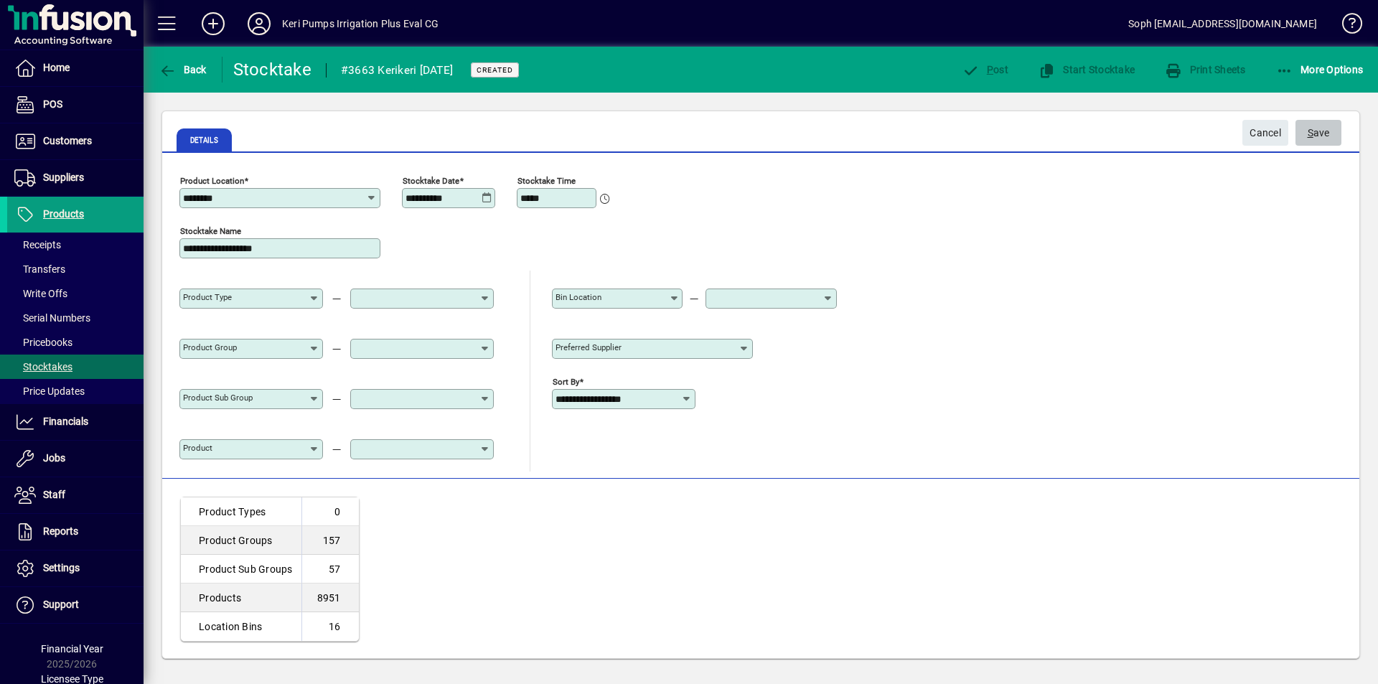
click at [1300, 121] on span "submit" at bounding box center [1319, 133] width 46 height 34
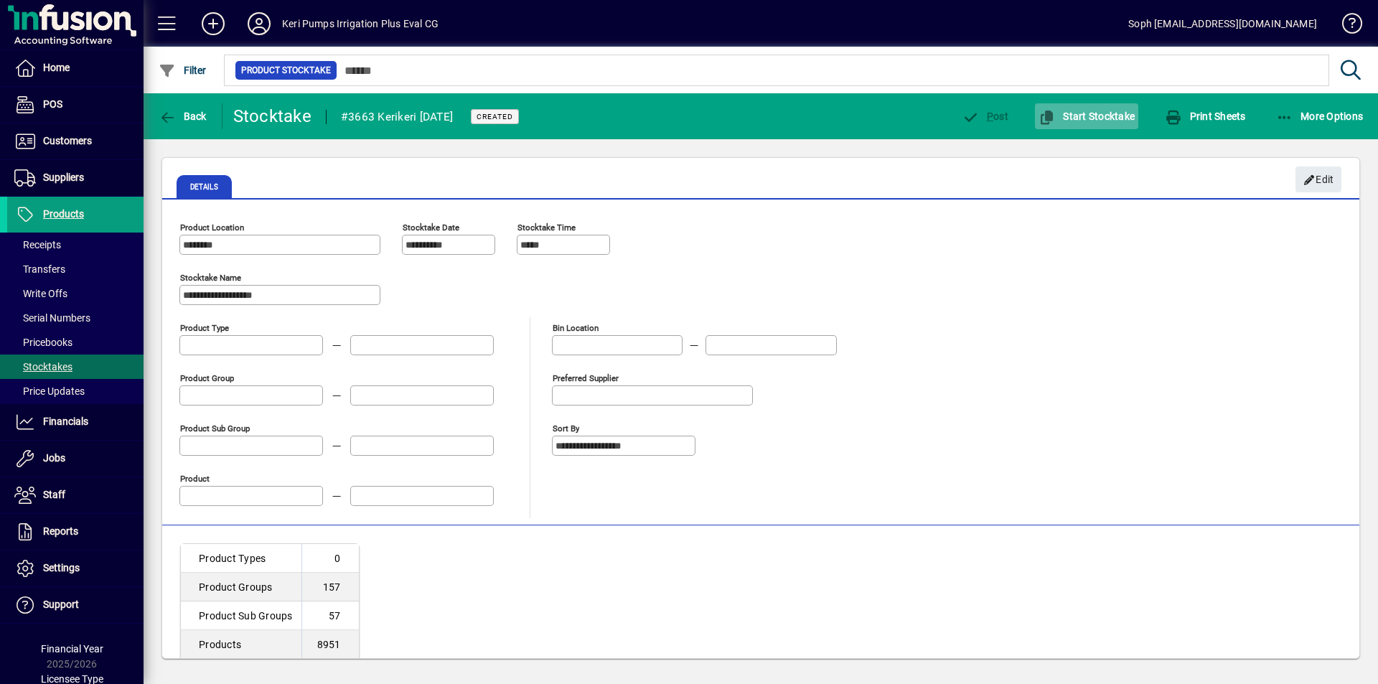
click at [1082, 126] on span "button" at bounding box center [1086, 116] width 103 height 34
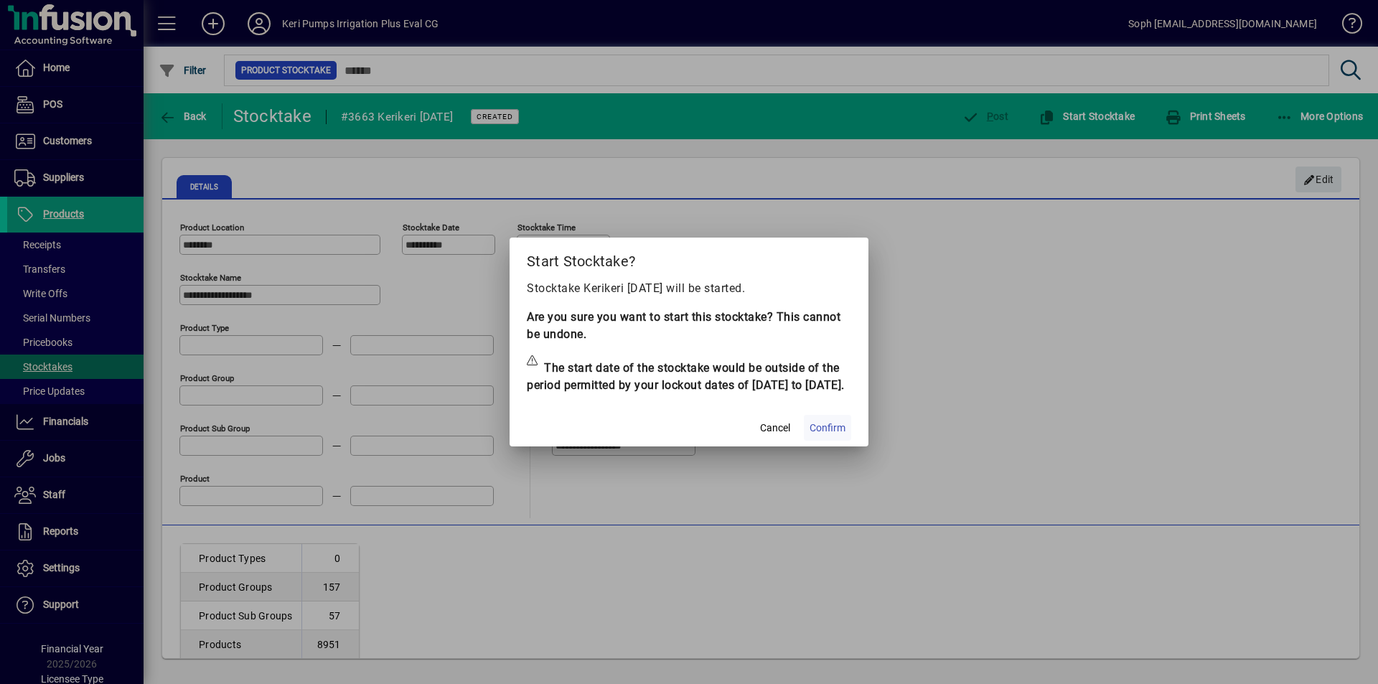
click at [823, 436] on span "Confirm" at bounding box center [828, 428] width 36 height 15
click at [781, 439] on mat-dialog-actions "Cancel Confirm" at bounding box center [689, 427] width 359 height 38
click at [1061, 367] on div at bounding box center [689, 342] width 1378 height 684
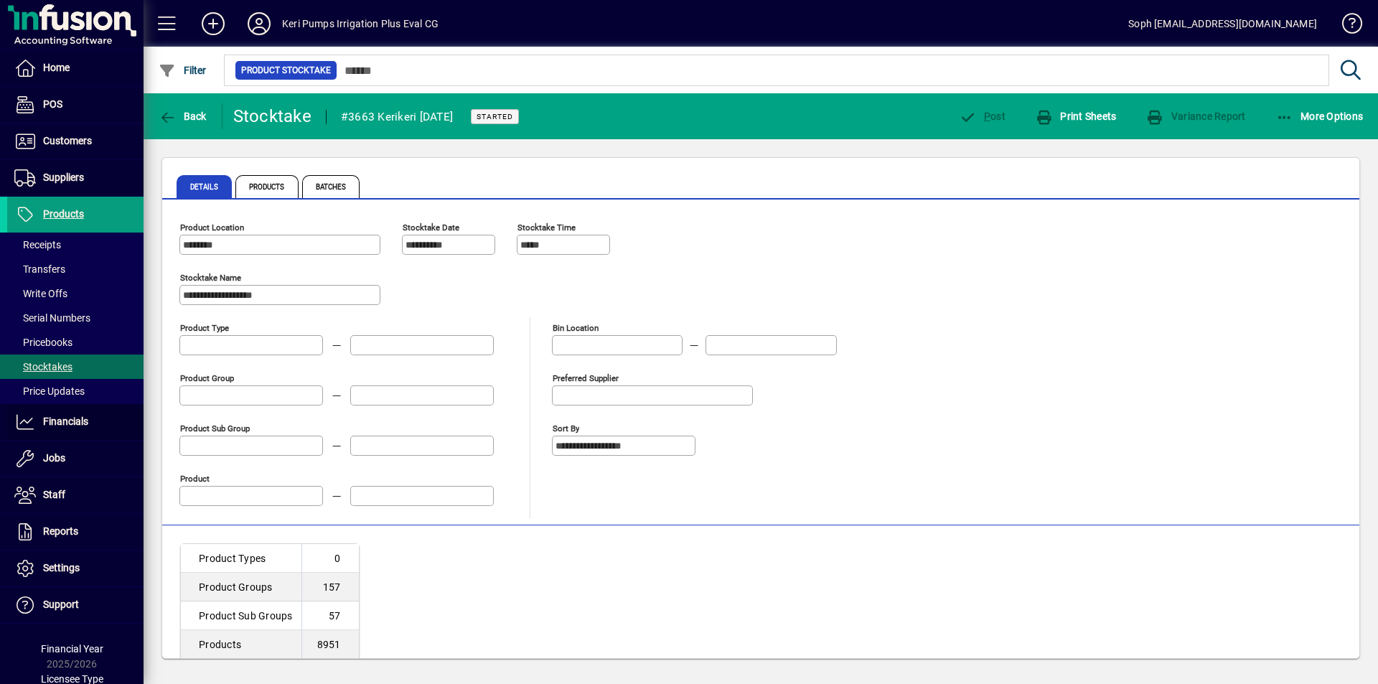
click at [89, 420] on span at bounding box center [75, 422] width 136 height 34
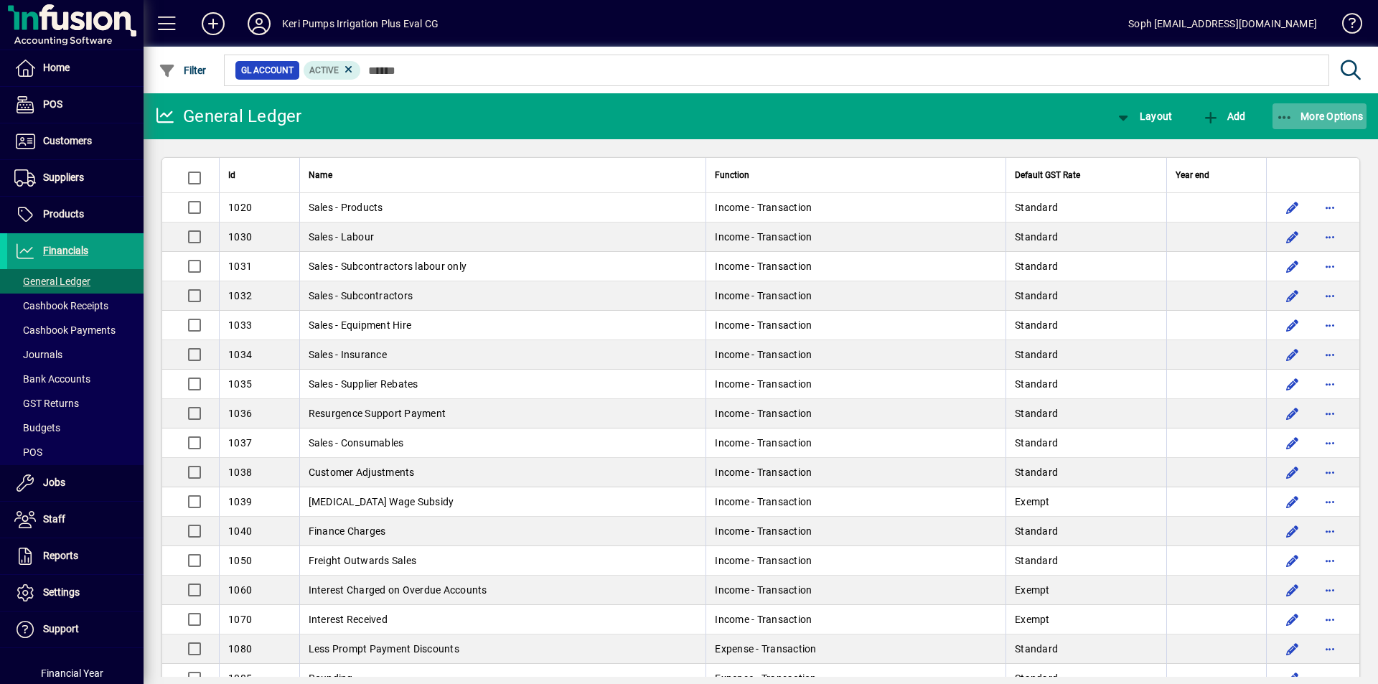
click at [1299, 116] on span "More Options" at bounding box center [1320, 116] width 88 height 11
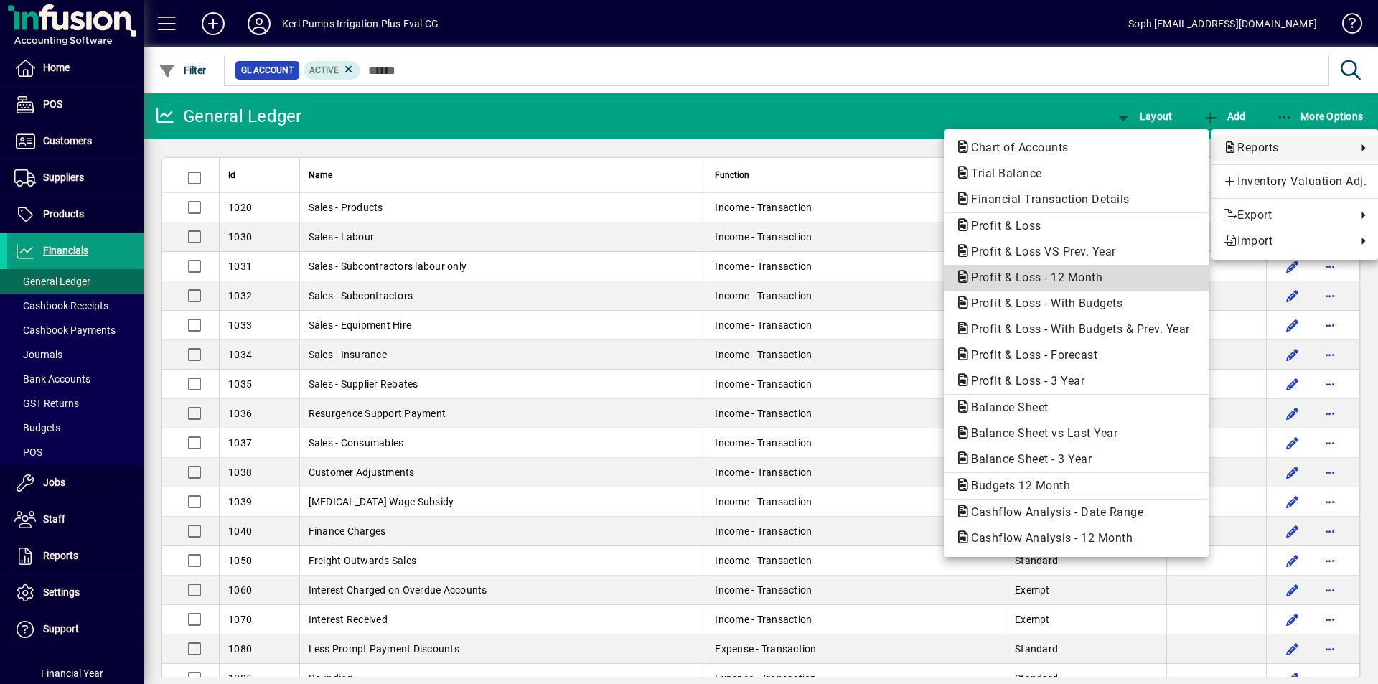
click at [1052, 277] on span "Profit & Loss - 12 Month" at bounding box center [1032, 278] width 154 height 14
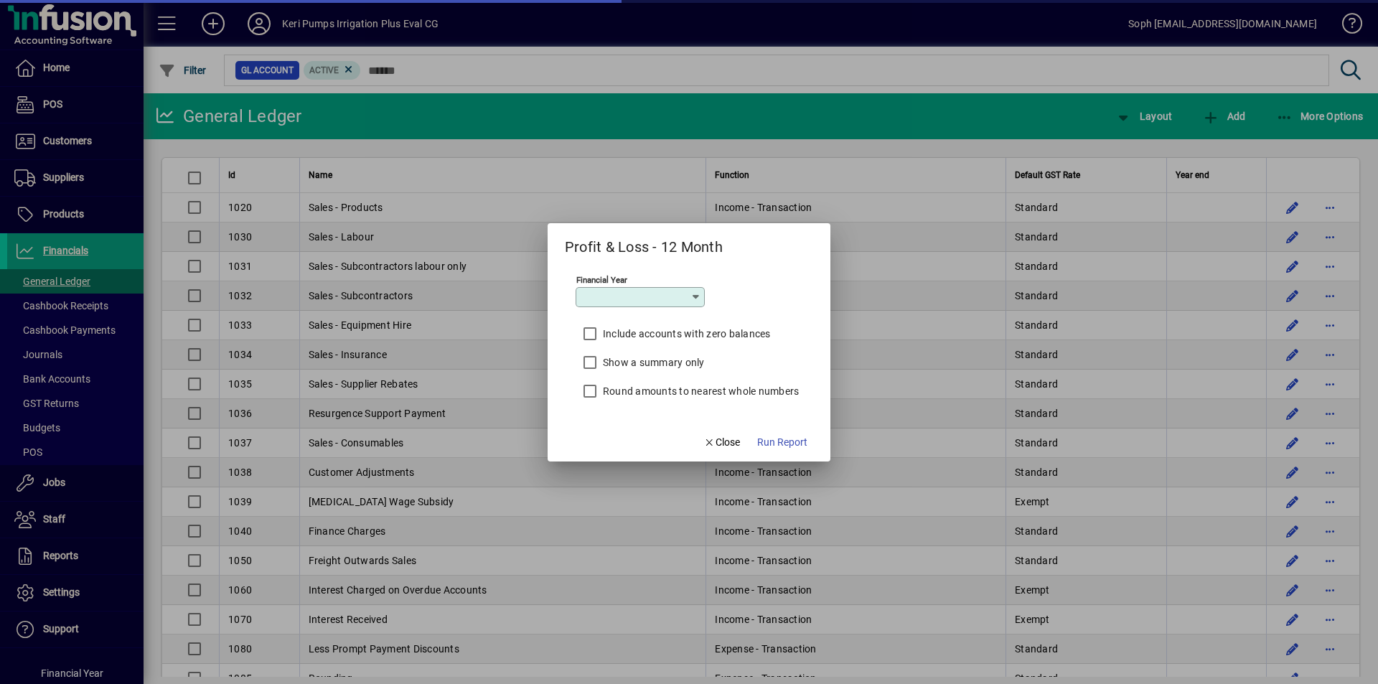
type input "*********"
click at [773, 441] on span "Run Report" at bounding box center [782, 442] width 50 height 15
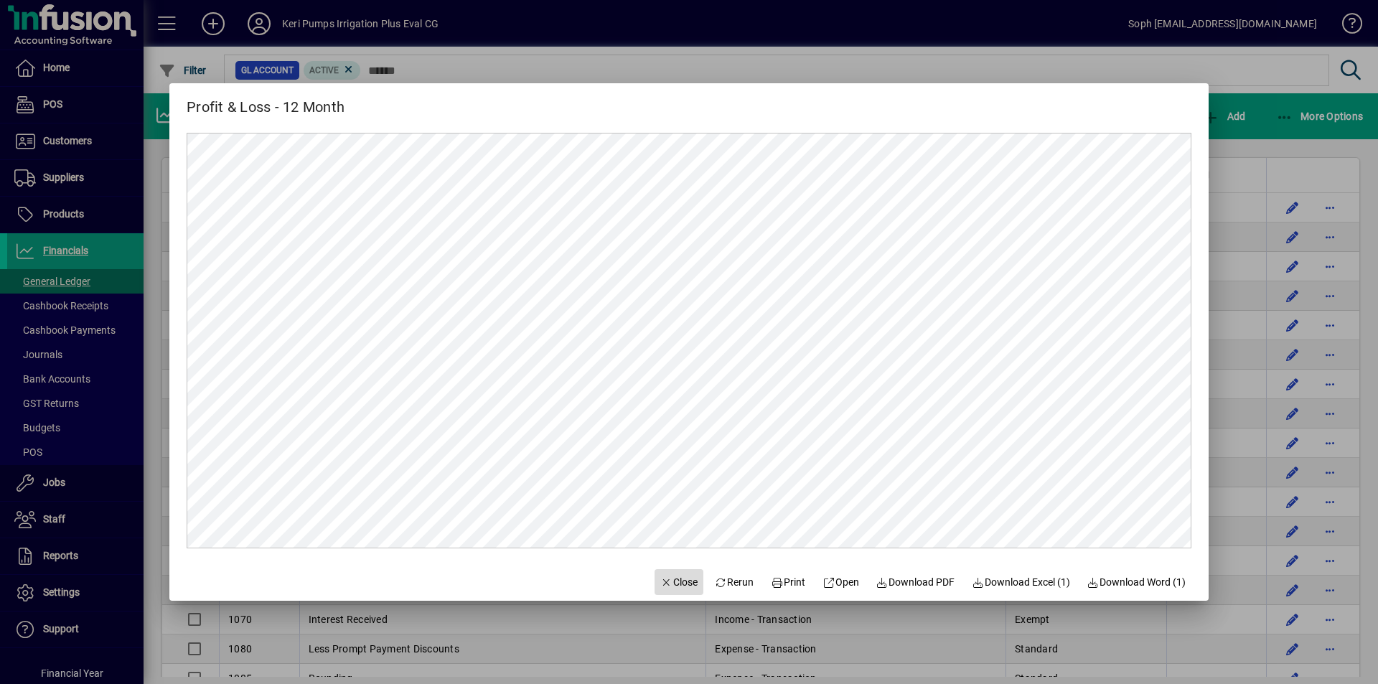
click at [663, 581] on span "Close" at bounding box center [678, 582] width 37 height 15
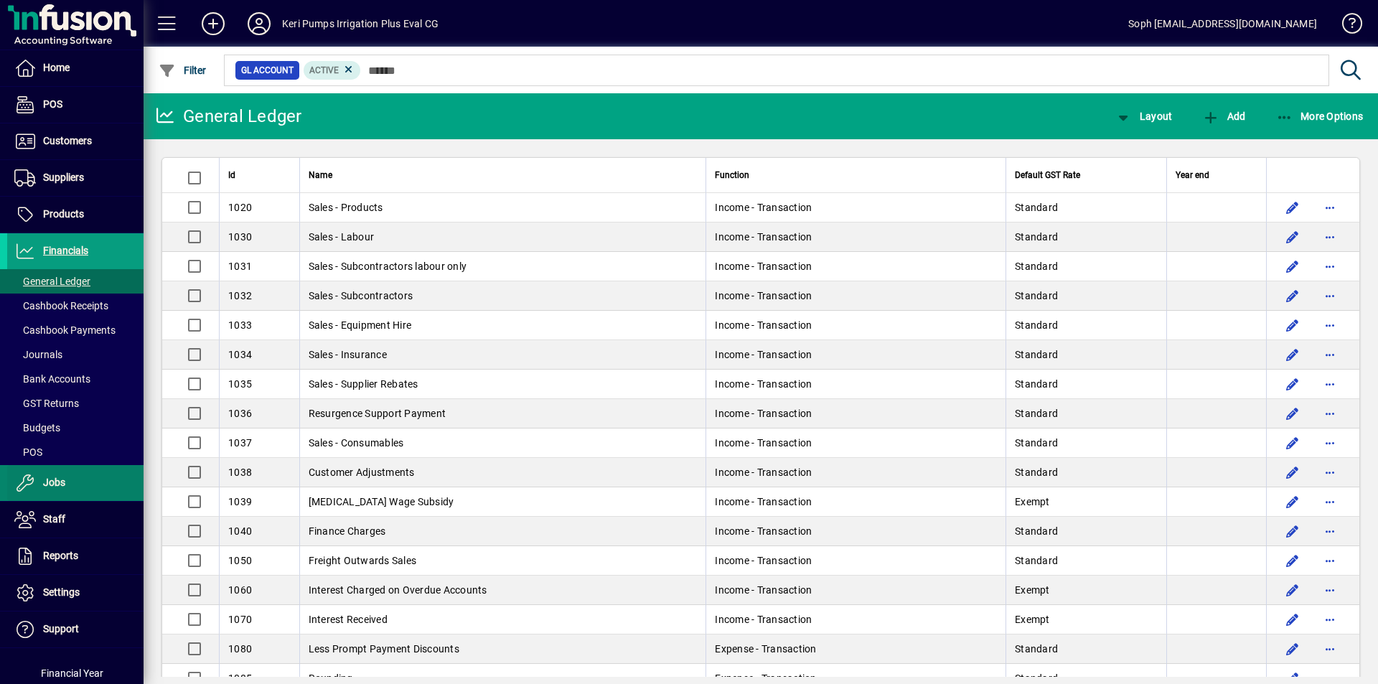
click at [36, 482] on span "Jobs" at bounding box center [36, 482] width 58 height 17
